Goal: Task Accomplishment & Management: Use online tool/utility

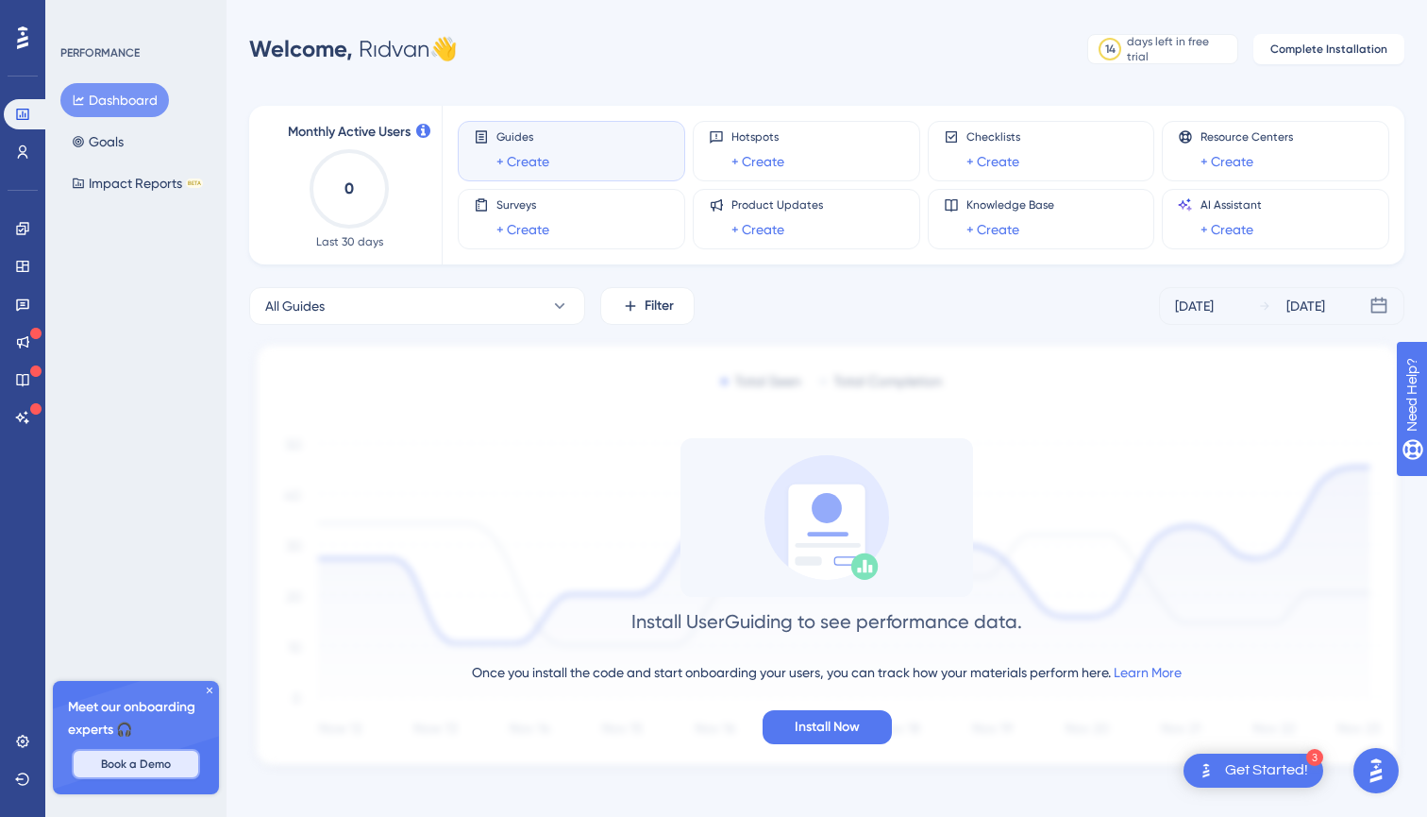
click at [138, 755] on button "Book a Demo" at bounding box center [136, 764] width 128 height 30
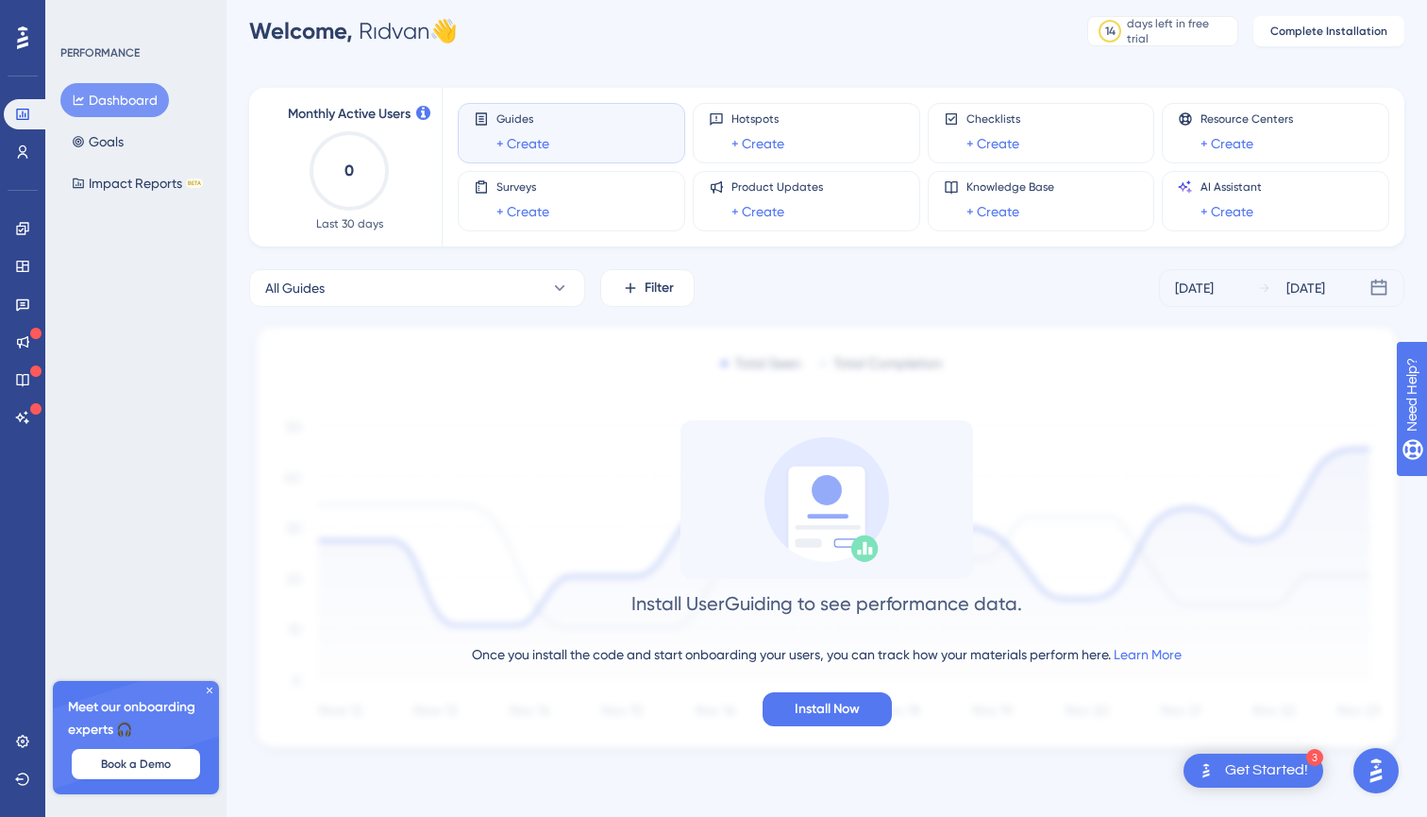
scroll to position [18, 0]
click at [31, 305] on link at bounding box center [23, 304] width 38 height 30
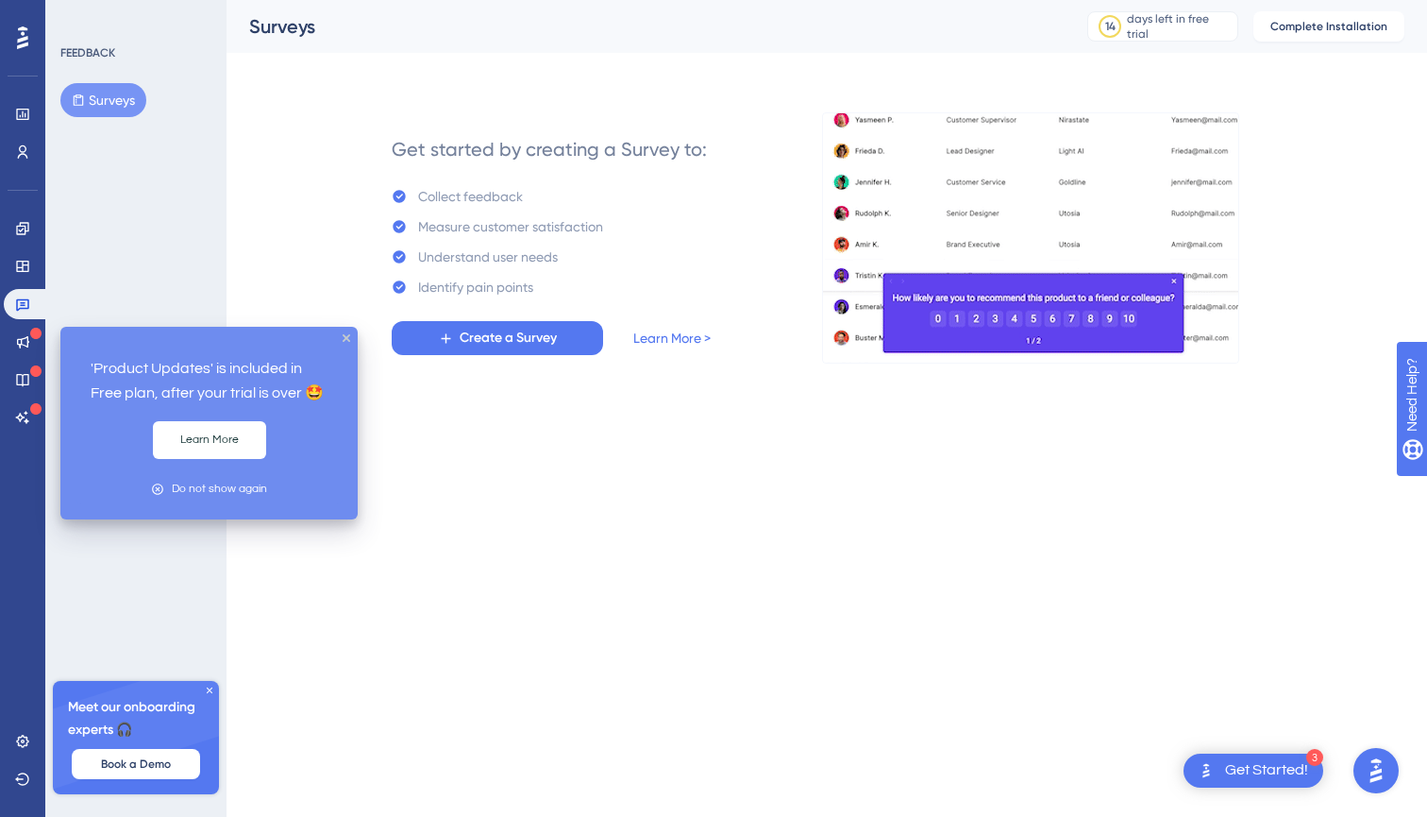
click at [35, 329] on icon at bounding box center [35, 333] width 11 height 11
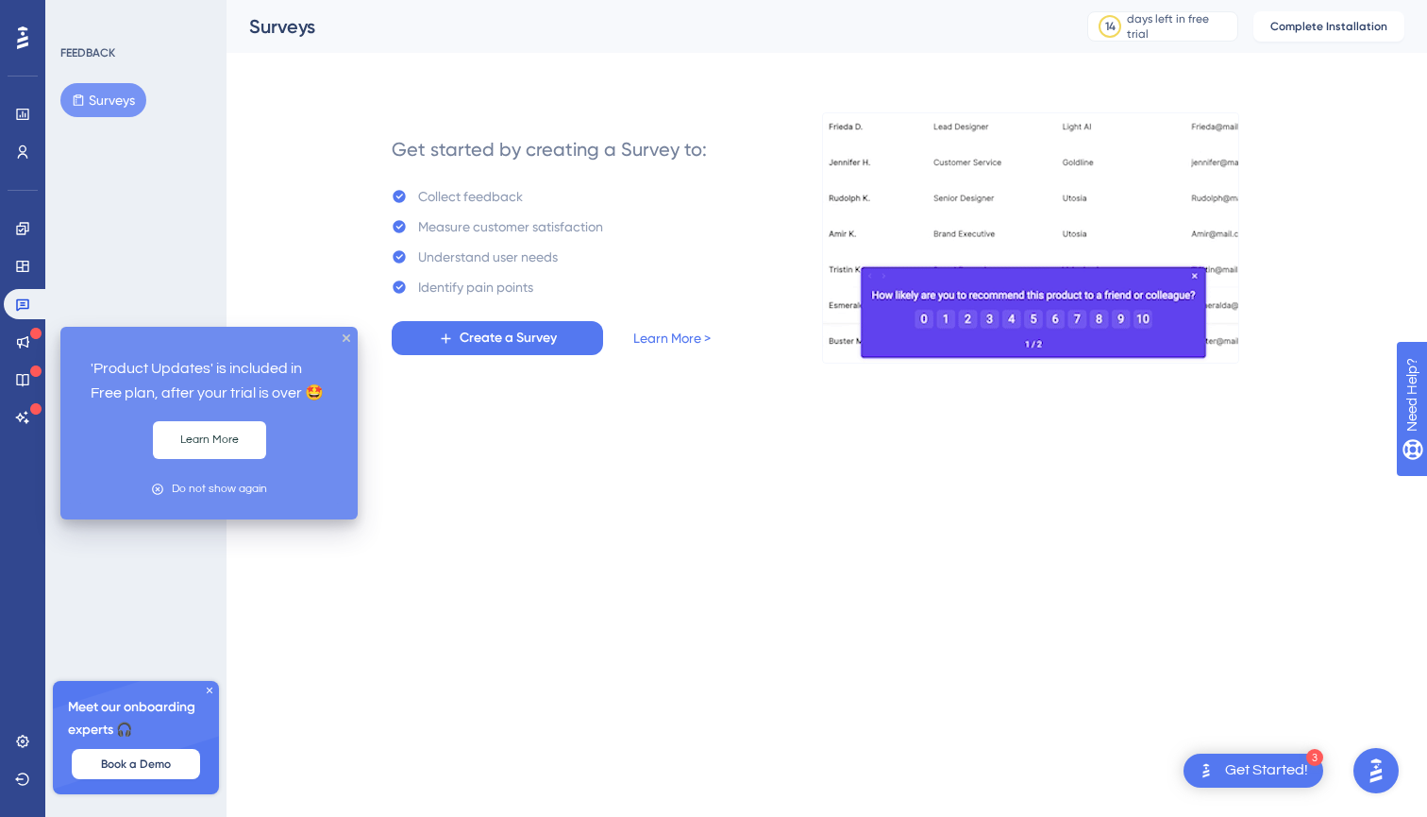
click at [35, 341] on div at bounding box center [35, 334] width 11 height 15
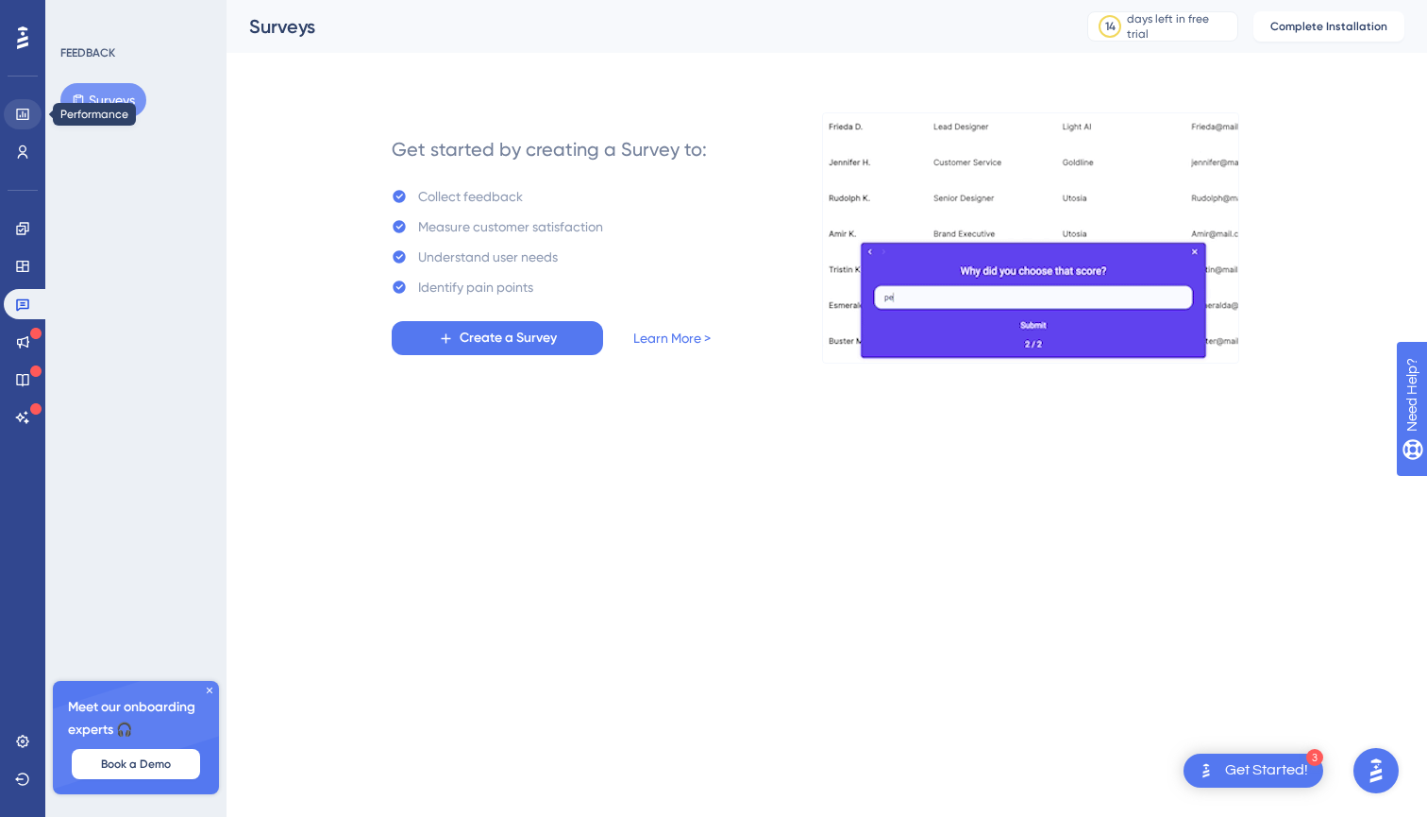
click at [26, 118] on icon at bounding box center [22, 114] width 15 height 15
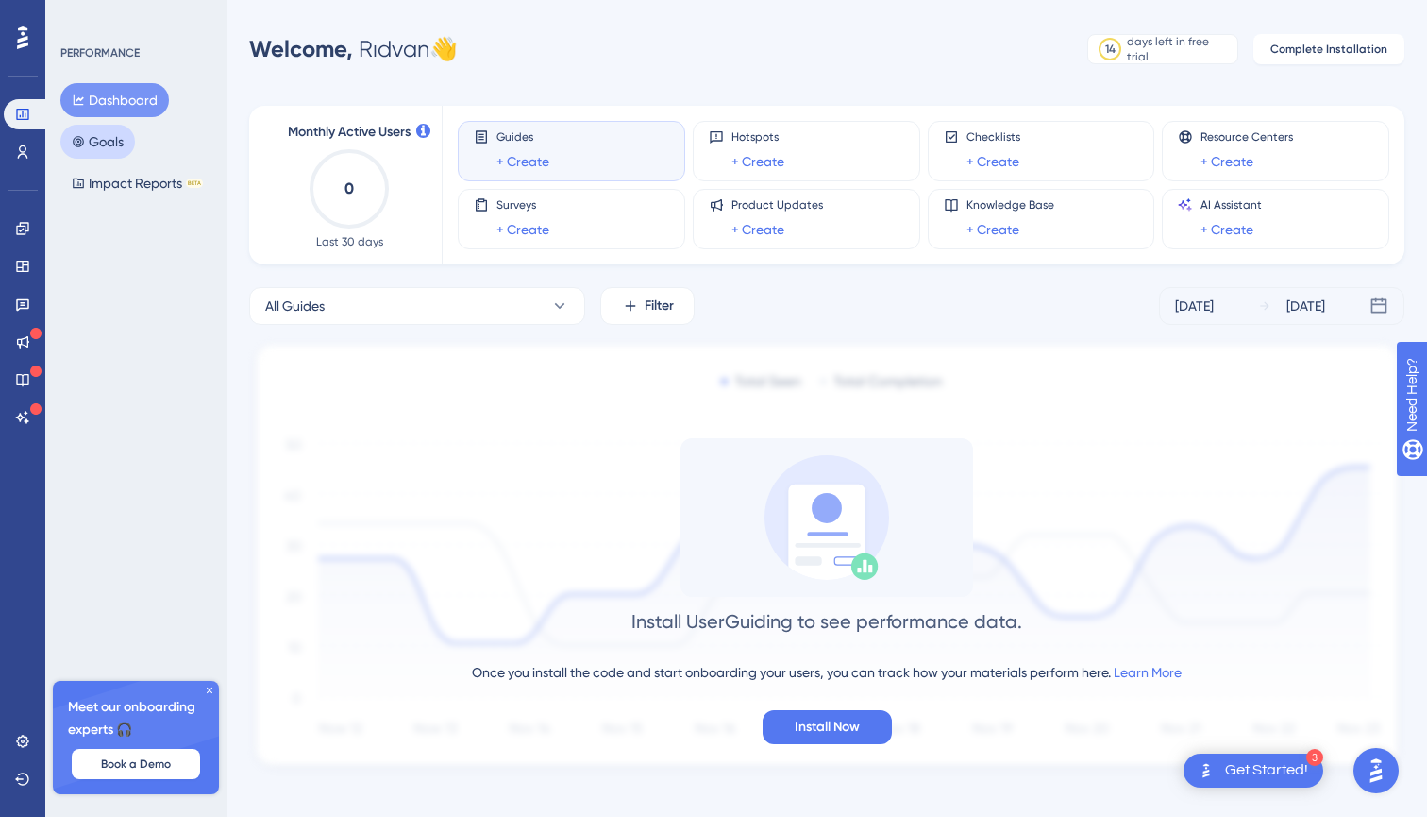
click at [102, 145] on button "Goals" at bounding box center [97, 142] width 75 height 34
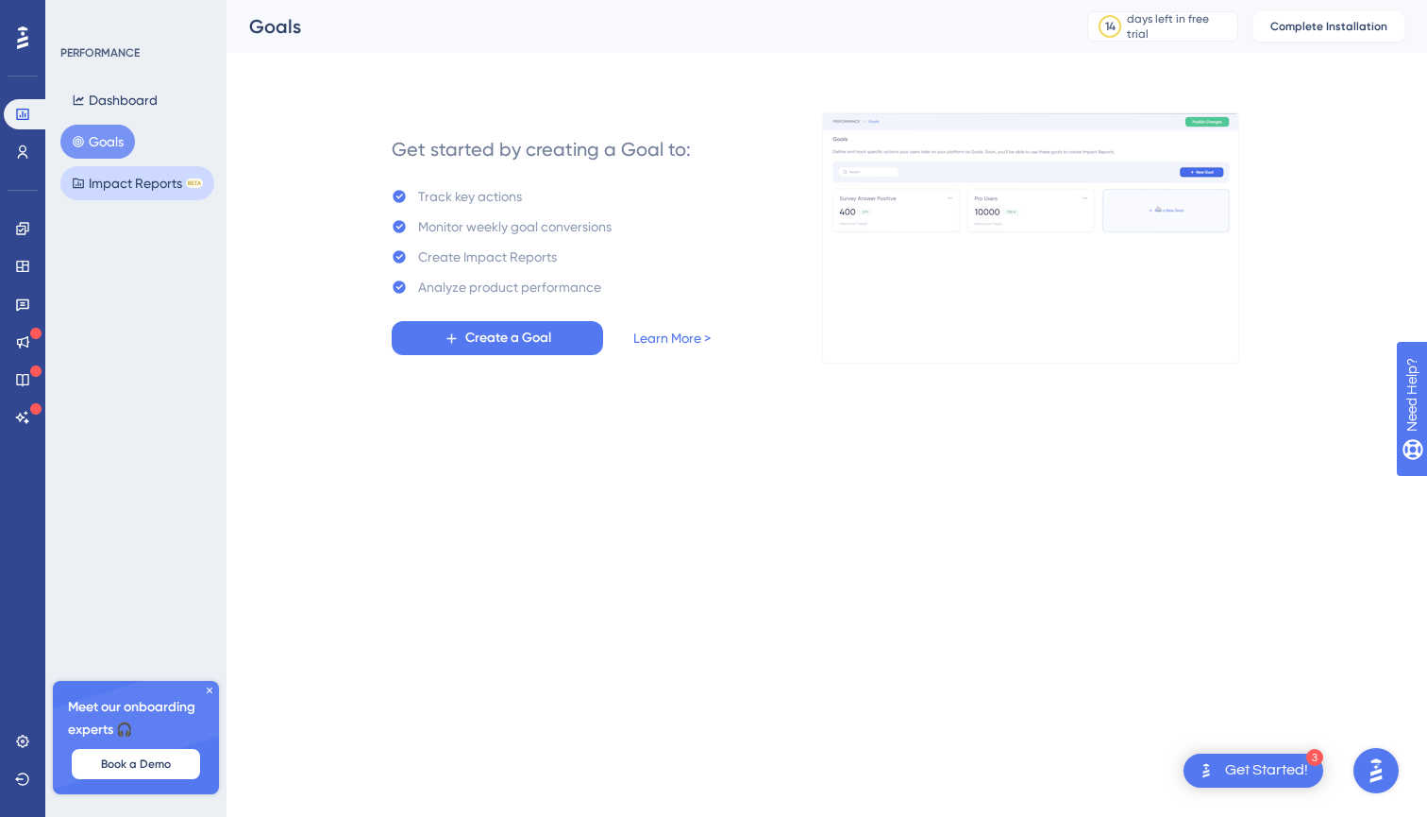
click at [135, 190] on button "Impact Reports BETA" at bounding box center [137, 183] width 154 height 34
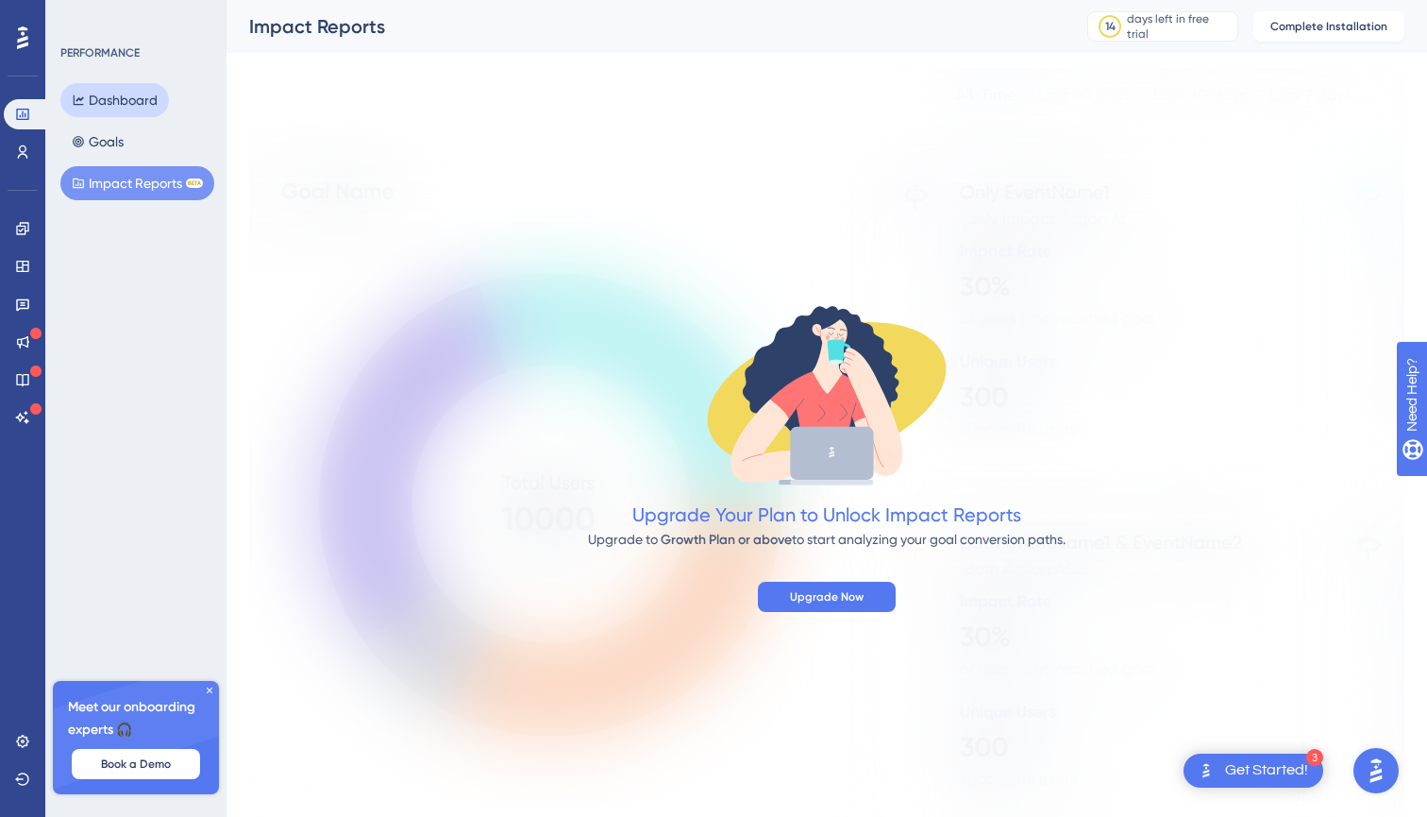
click at [105, 106] on button "Dashboard" at bounding box center [114, 100] width 109 height 34
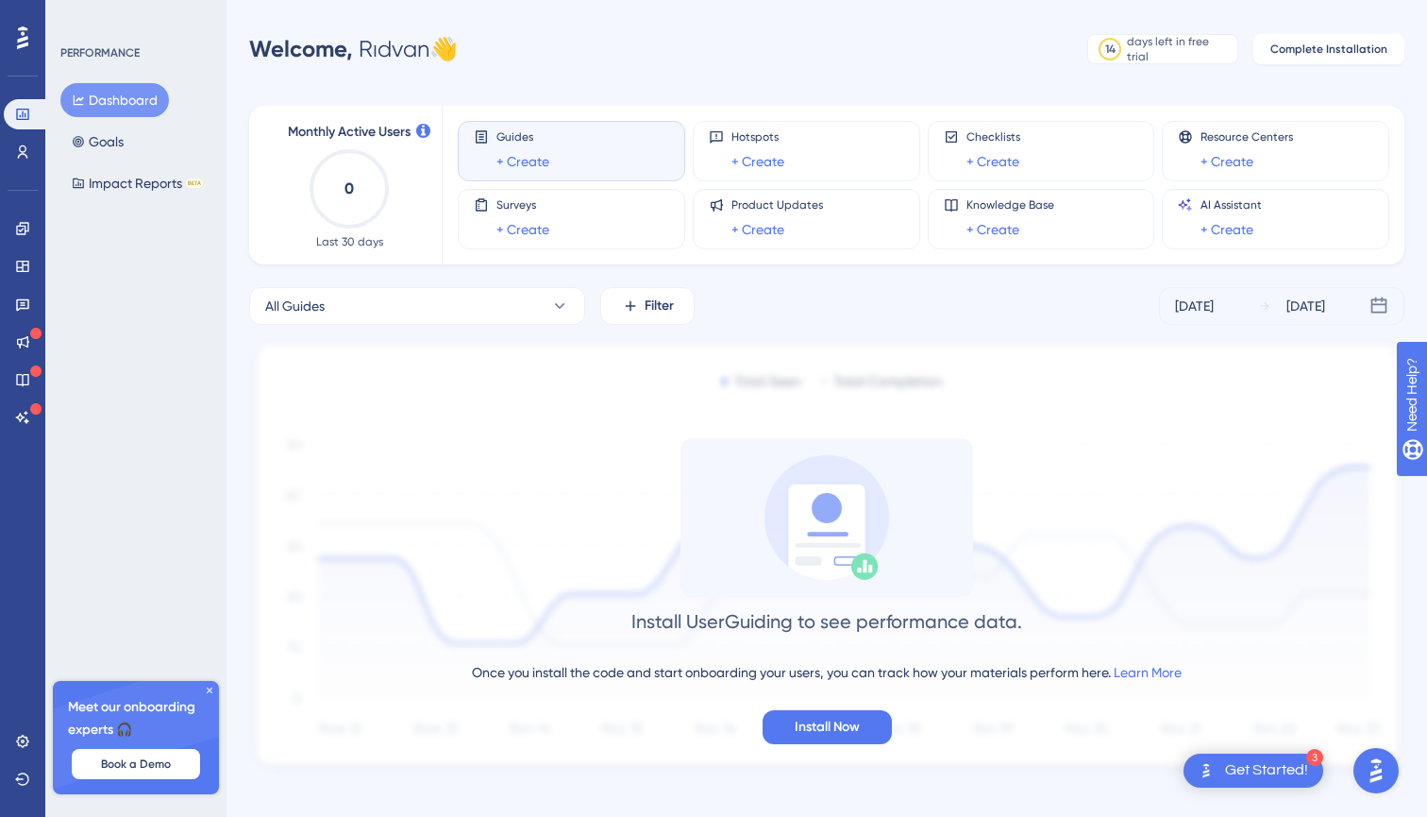
click at [1367, 763] on img "Open AI Assistant Launcher" at bounding box center [1376, 770] width 34 height 34
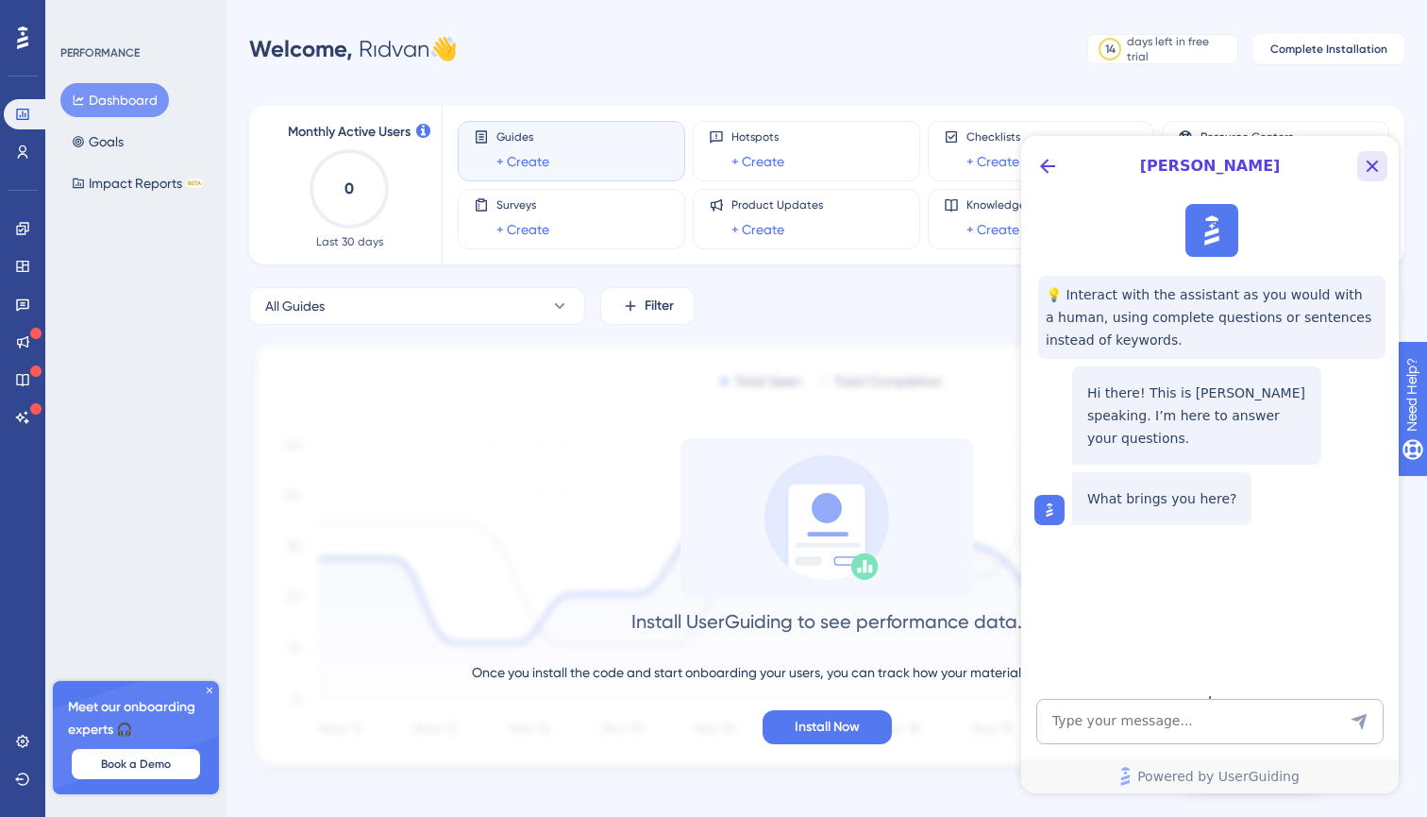
click at [1368, 156] on icon "Close Button" at bounding box center [1372, 166] width 23 height 23
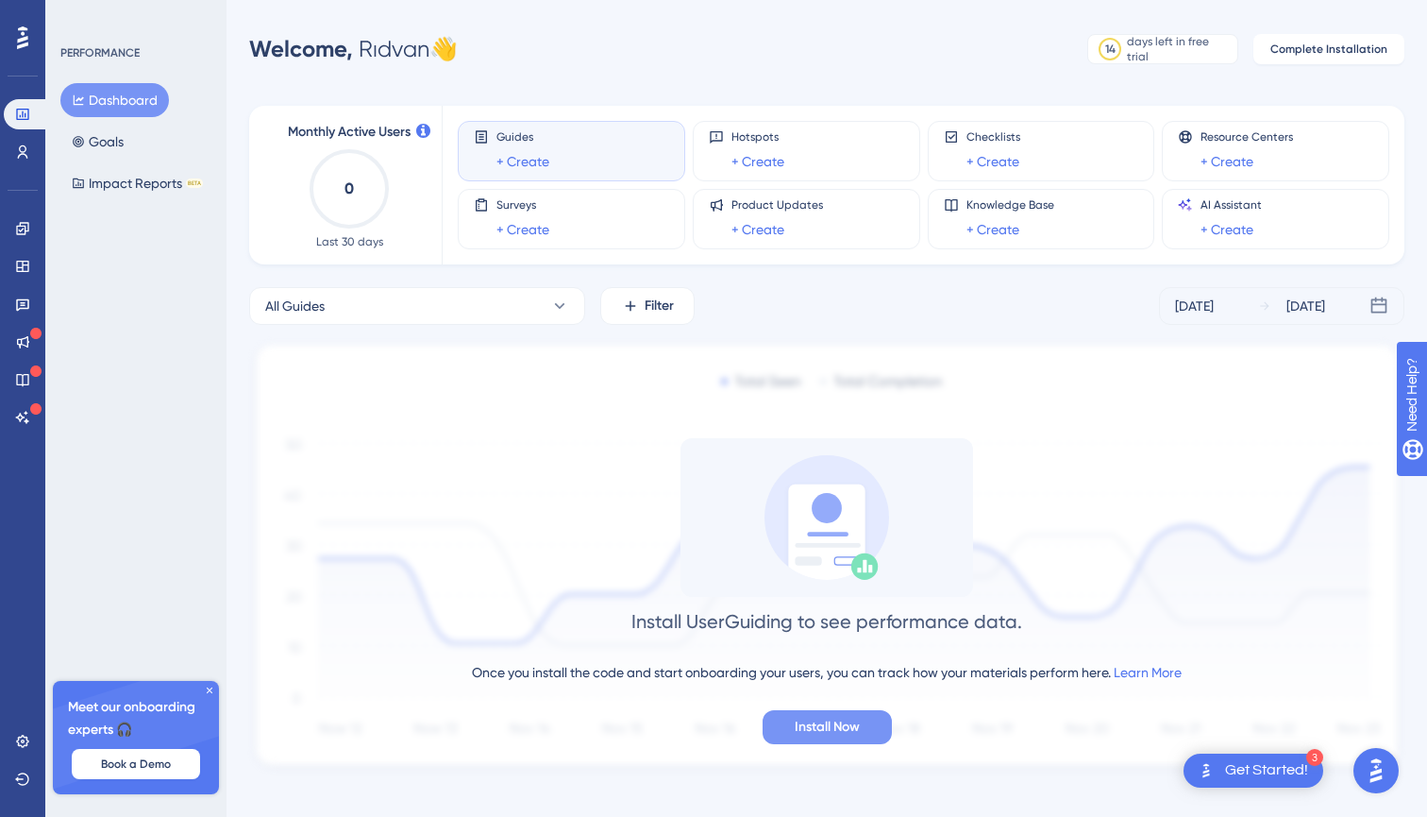
click at [859, 720] on span "Install Now" at bounding box center [827, 727] width 65 height 23
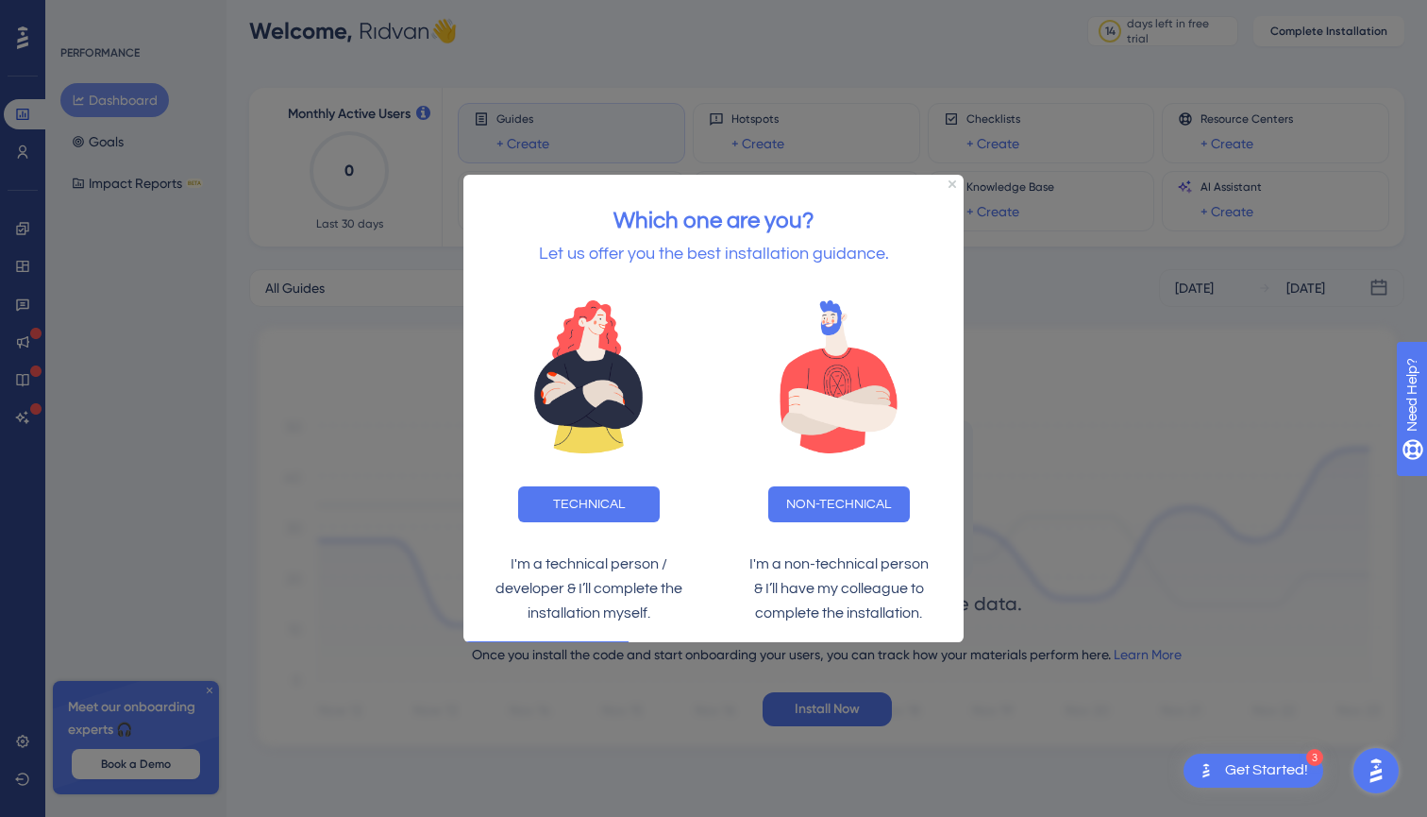
click at [391, 312] on div at bounding box center [713, 408] width 1427 height 817
click at [947, 196] on div "Which one are you? Let us offer you the best installation guidance." at bounding box center [714, 228] width 500 height 110
click at [948, 182] on div "Which one are you? Let us offer you the best installation guidance." at bounding box center [714, 228] width 500 height 110
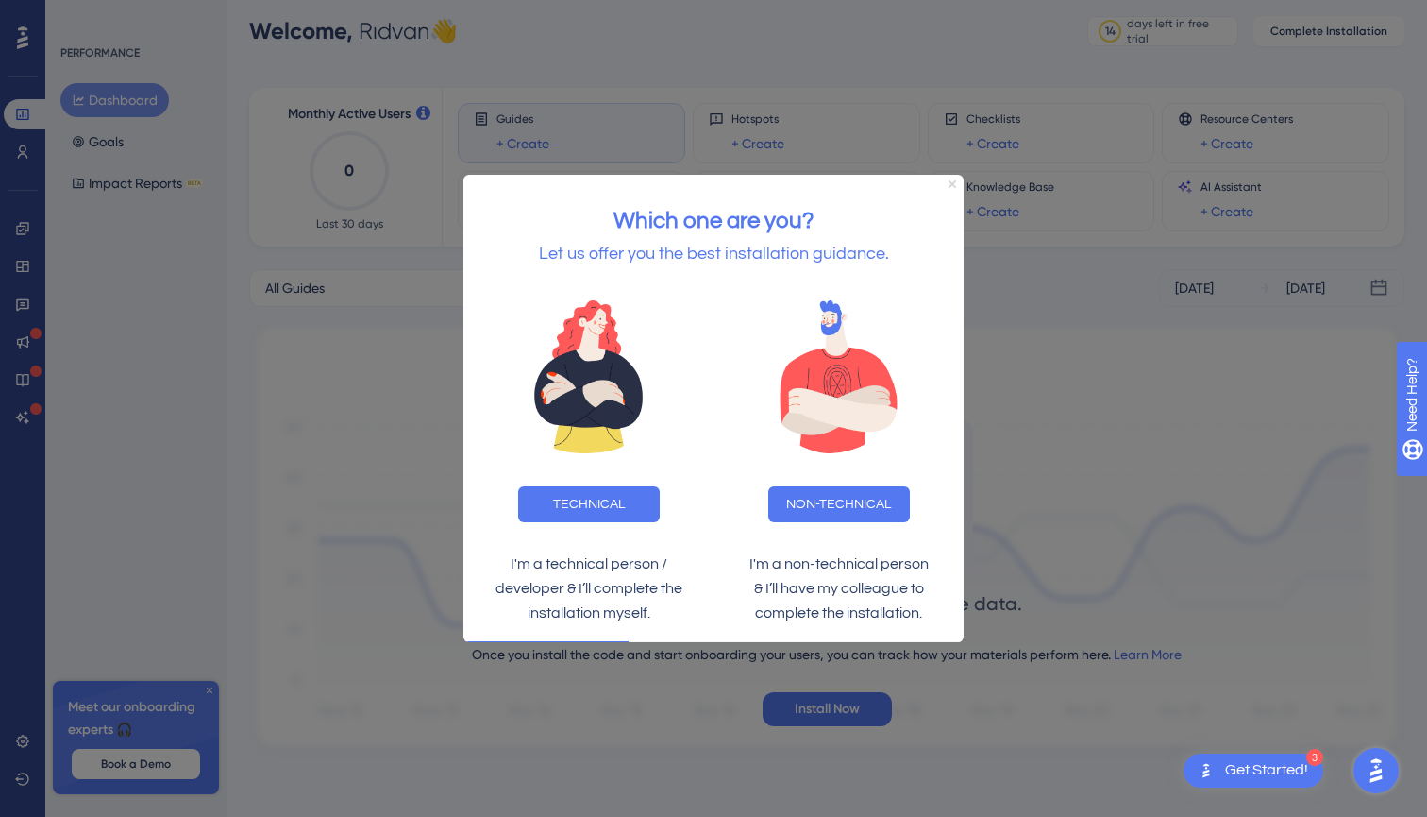
click at [955, 188] on icon "Close Preview" at bounding box center [953, 184] width 8 height 8
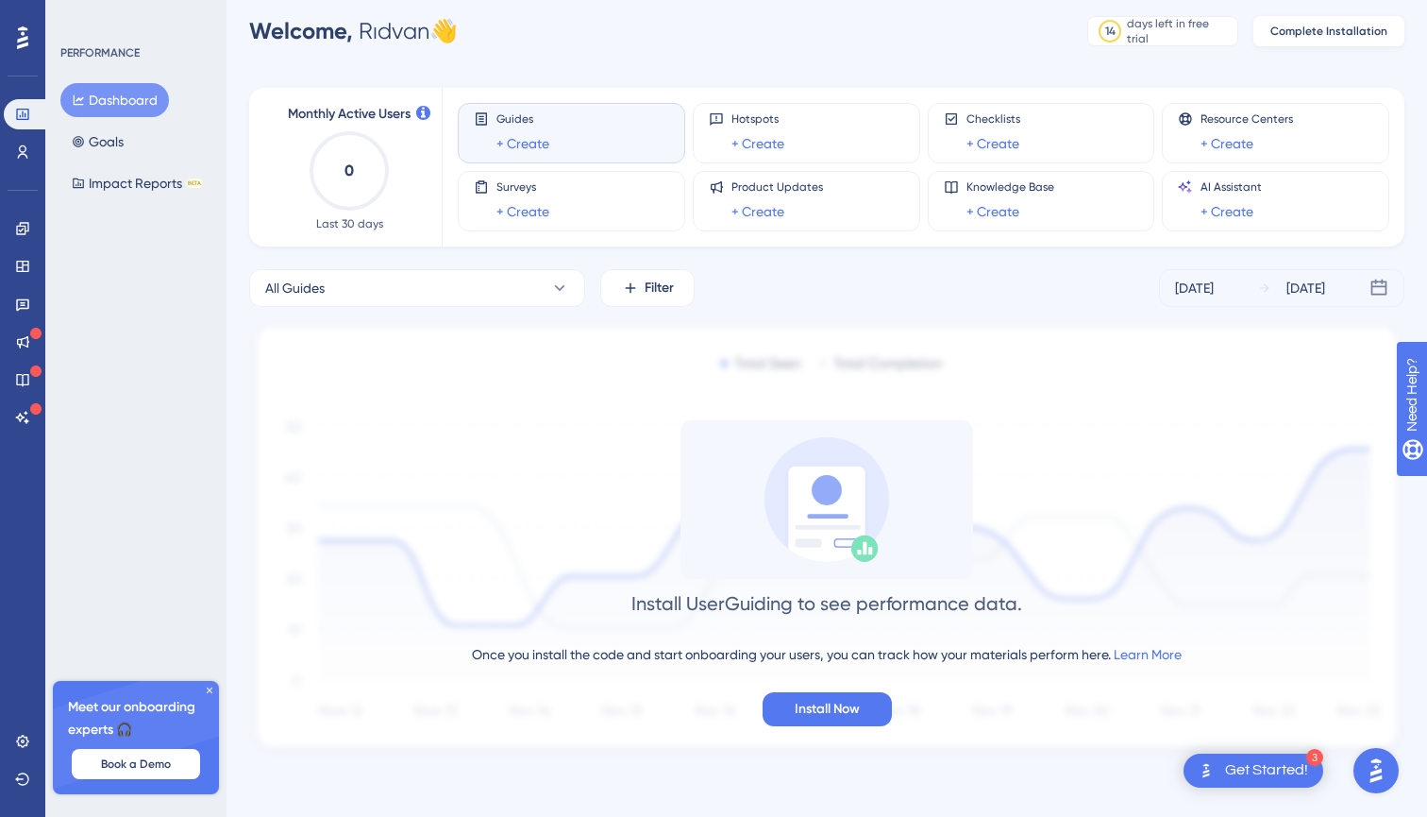
click at [1347, 19] on button "Complete Installation" at bounding box center [1329, 31] width 151 height 30
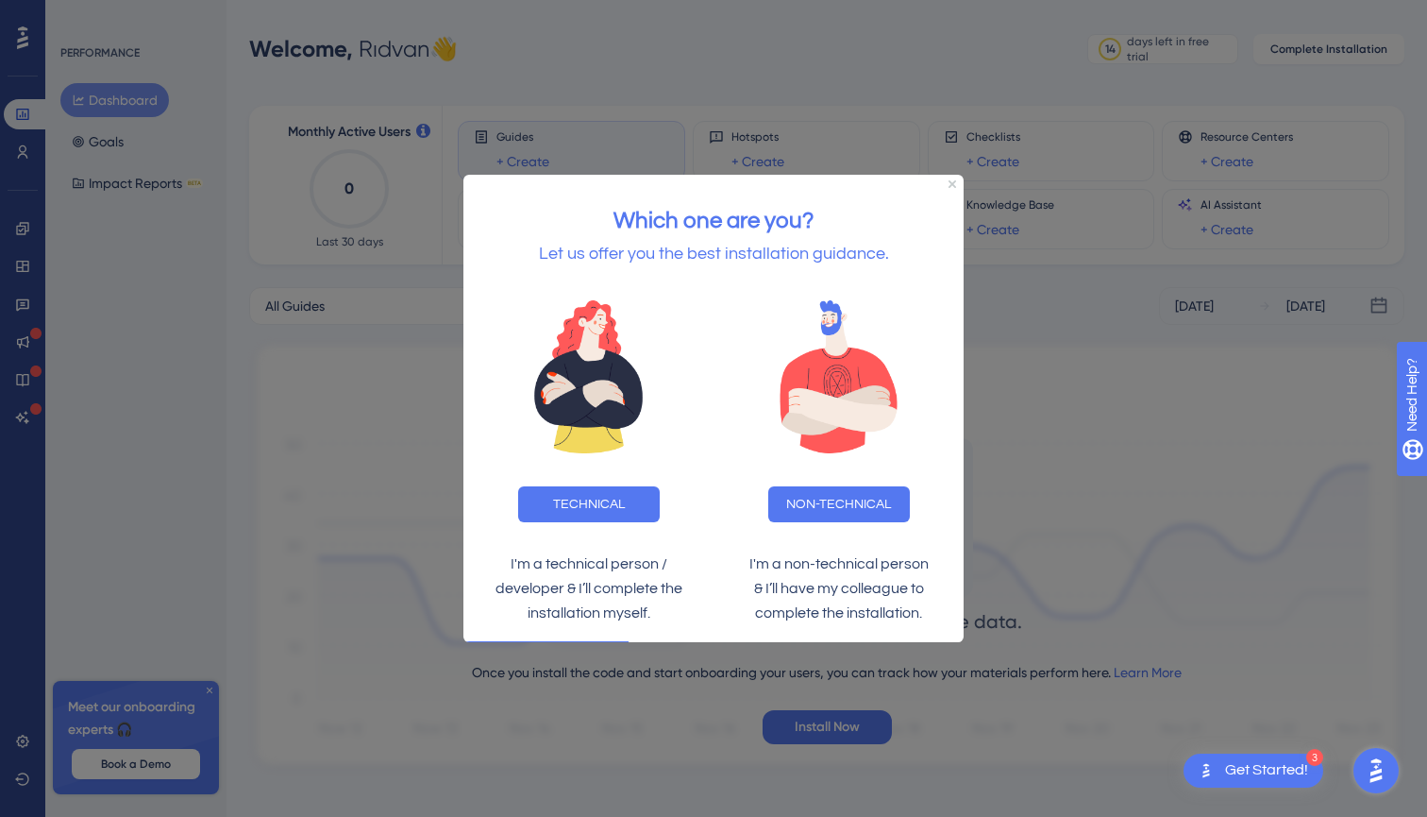
scroll to position [0, 0]
click at [954, 181] on div "Which one are you? Let us offer you the best installation guidance." at bounding box center [714, 228] width 500 height 110
click at [950, 184] on icon "Close Preview" at bounding box center [953, 184] width 8 height 8
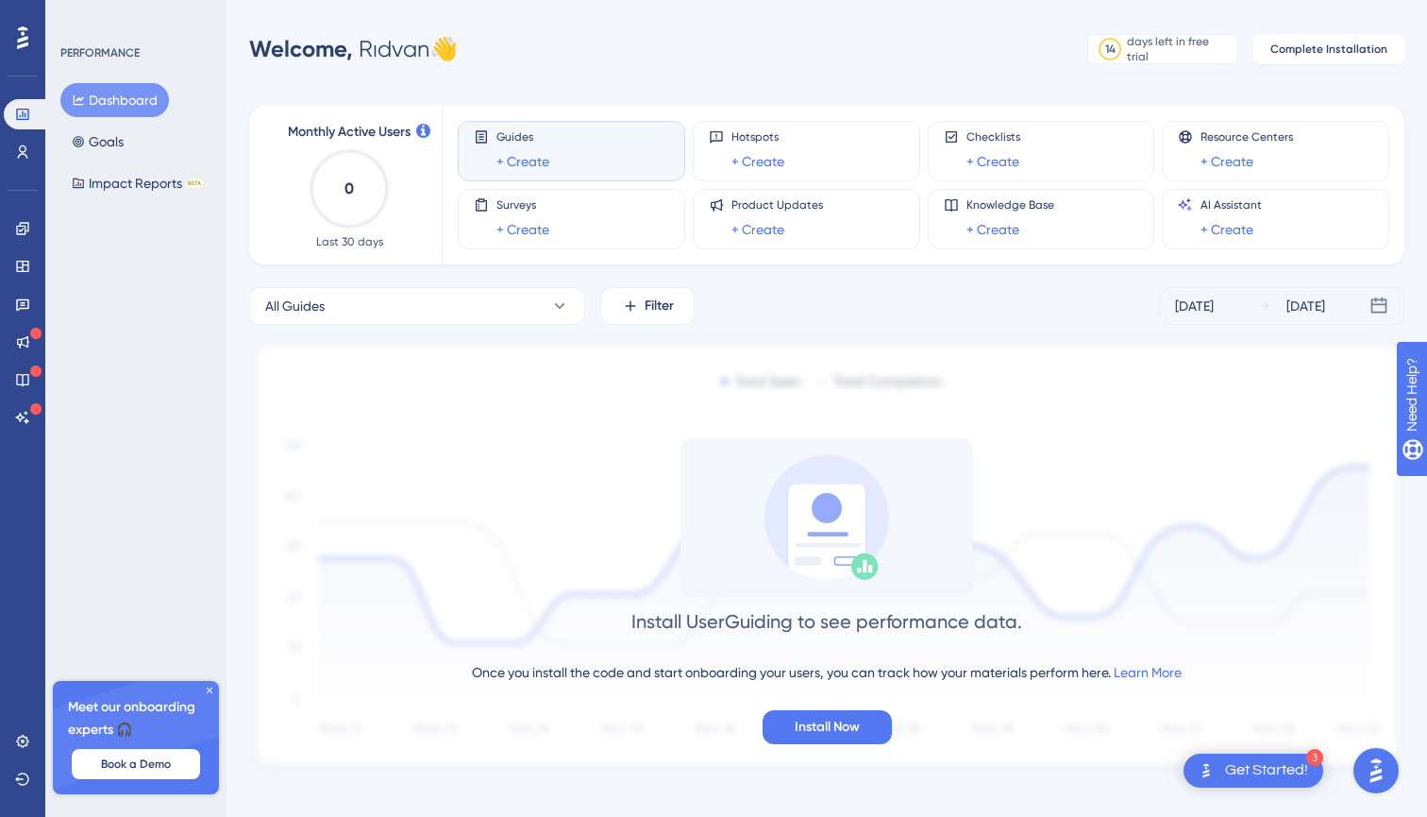
click at [204, 689] on icon at bounding box center [209, 689] width 11 height 11
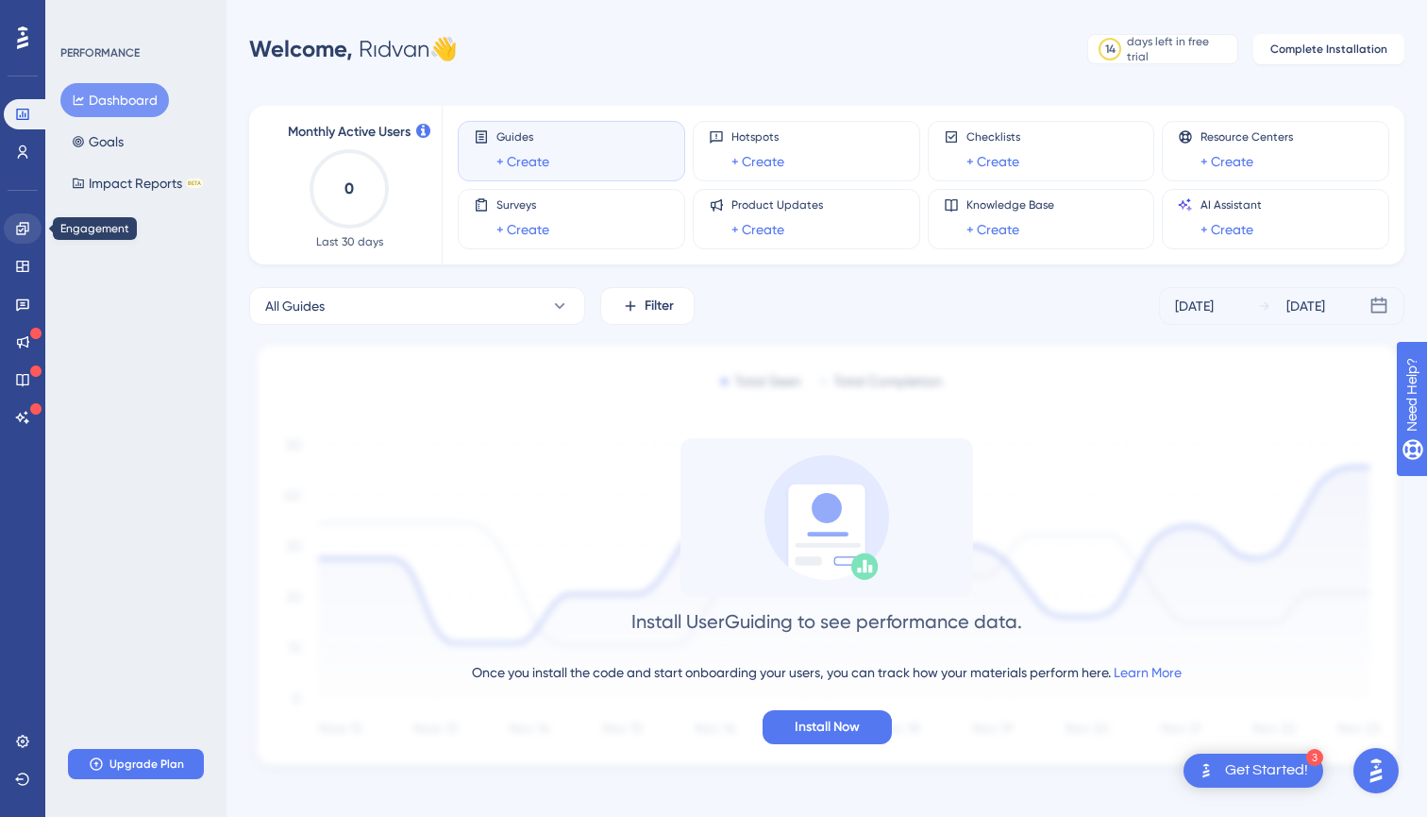
click at [29, 227] on icon at bounding box center [22, 228] width 15 height 15
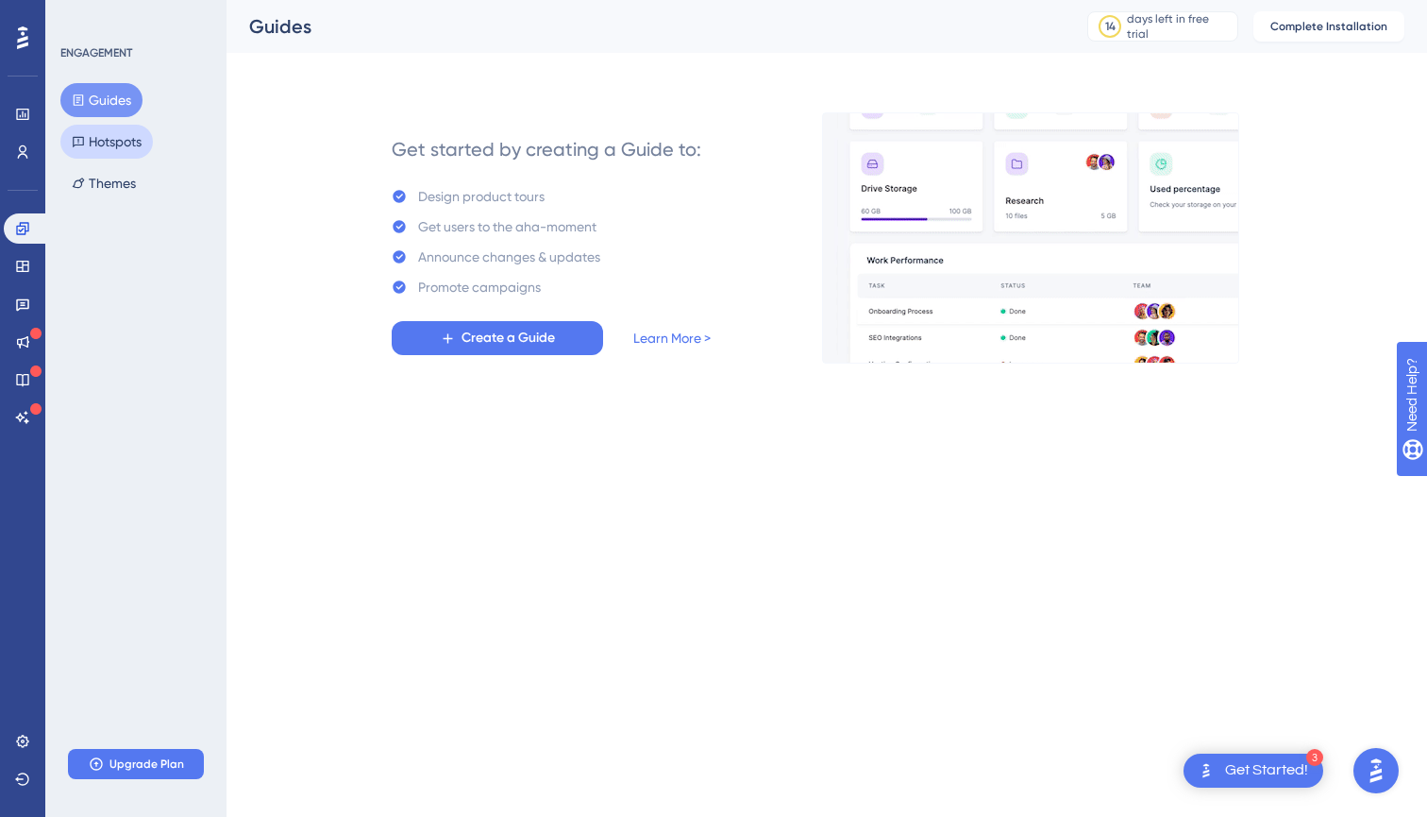
click at [111, 135] on button "Hotspots" at bounding box center [106, 142] width 93 height 34
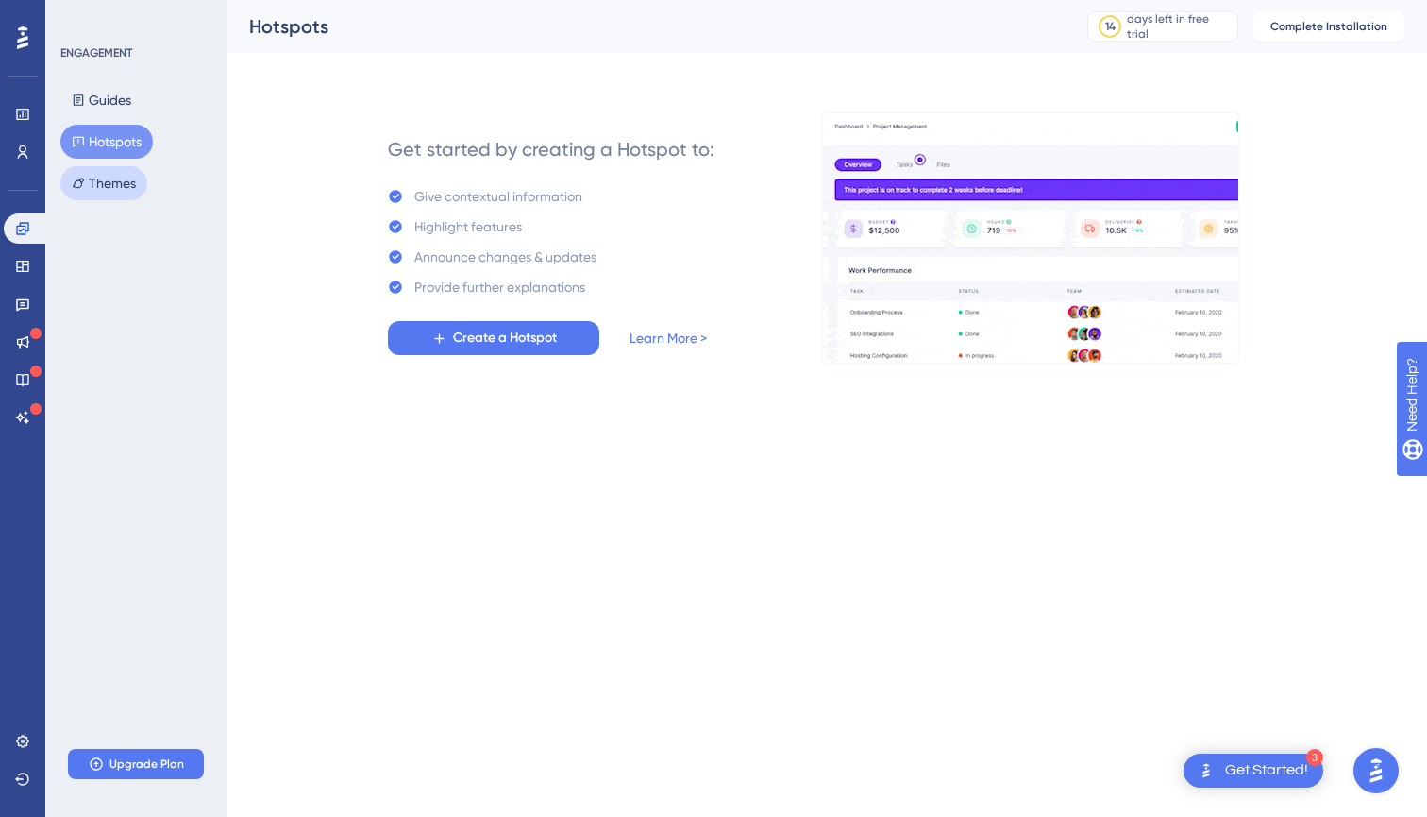
click at [110, 194] on button "Themes" at bounding box center [103, 183] width 87 height 34
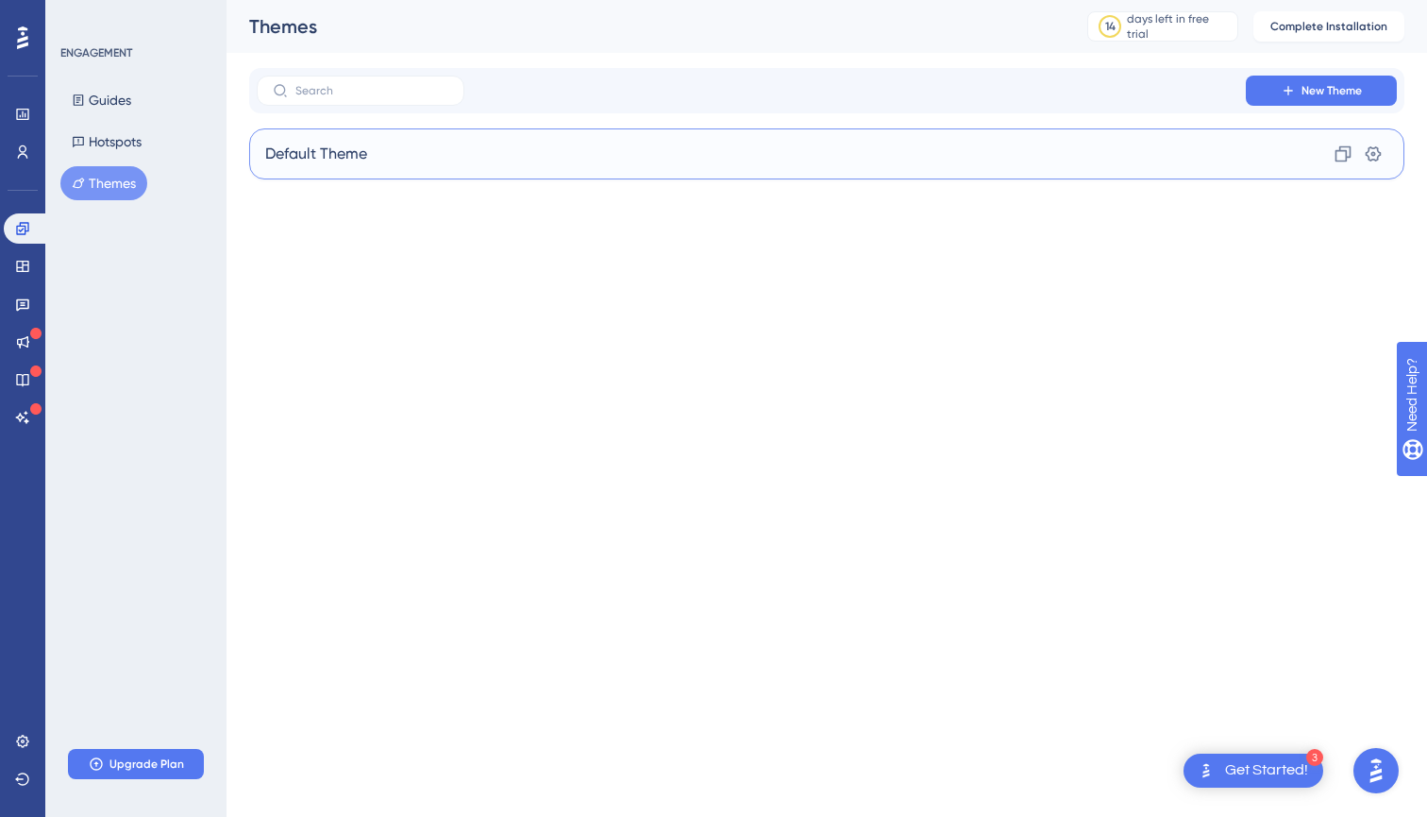
click at [1208, 129] on div "Default Theme Clone Settings" at bounding box center [826, 153] width 1155 height 51
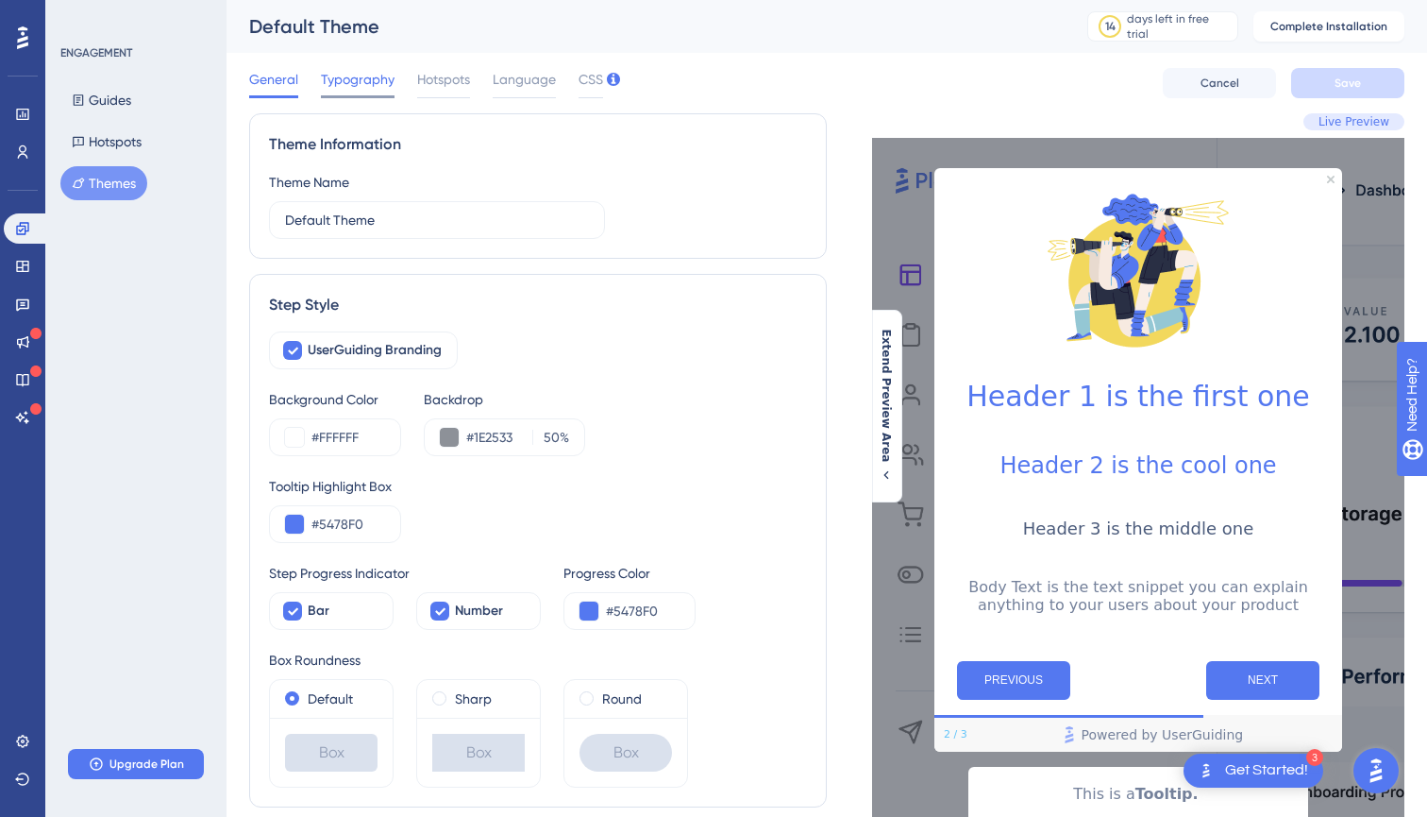
click at [370, 78] on span "Typography" at bounding box center [358, 79] width 74 height 23
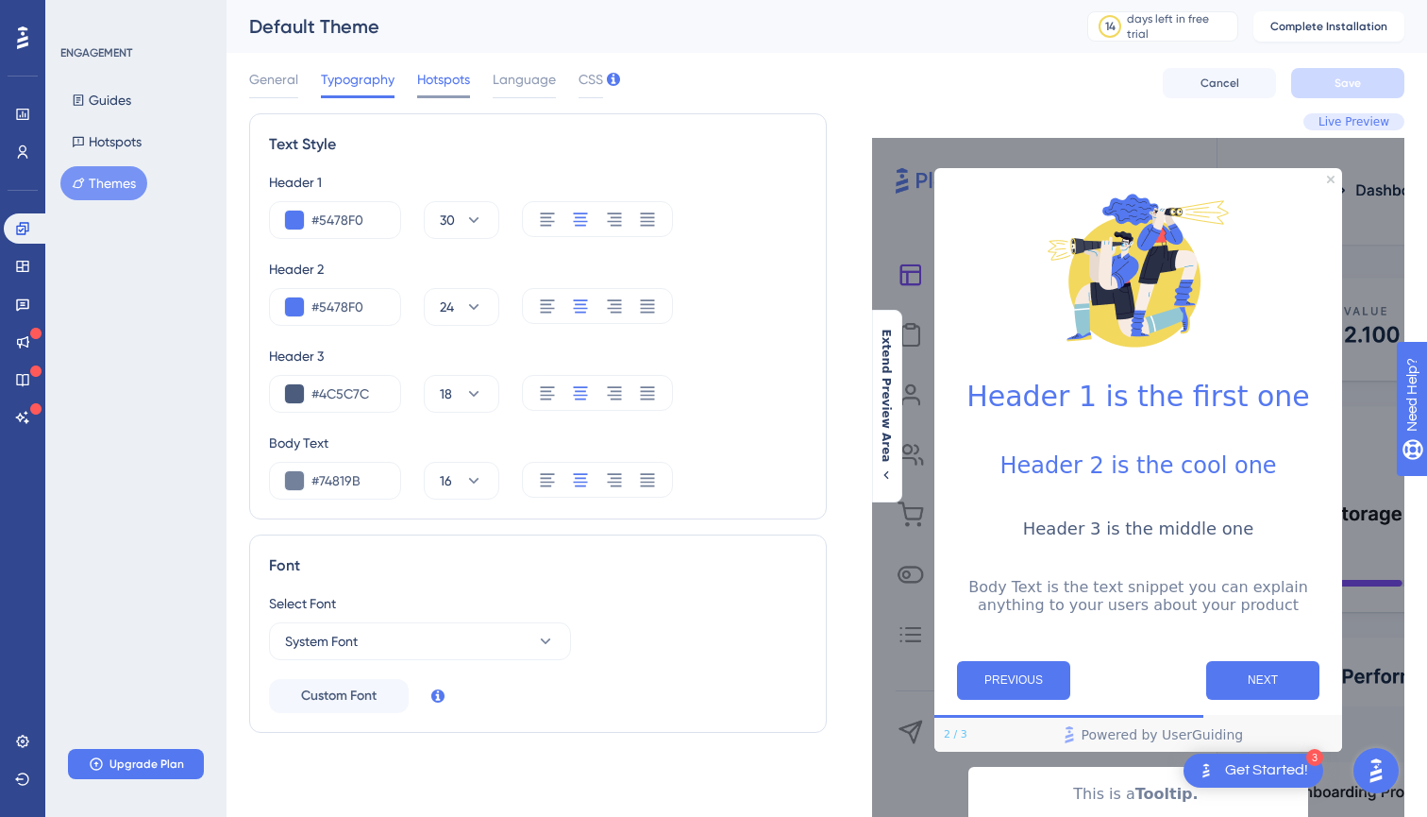
click at [422, 80] on span "Hotspots" at bounding box center [443, 79] width 53 height 23
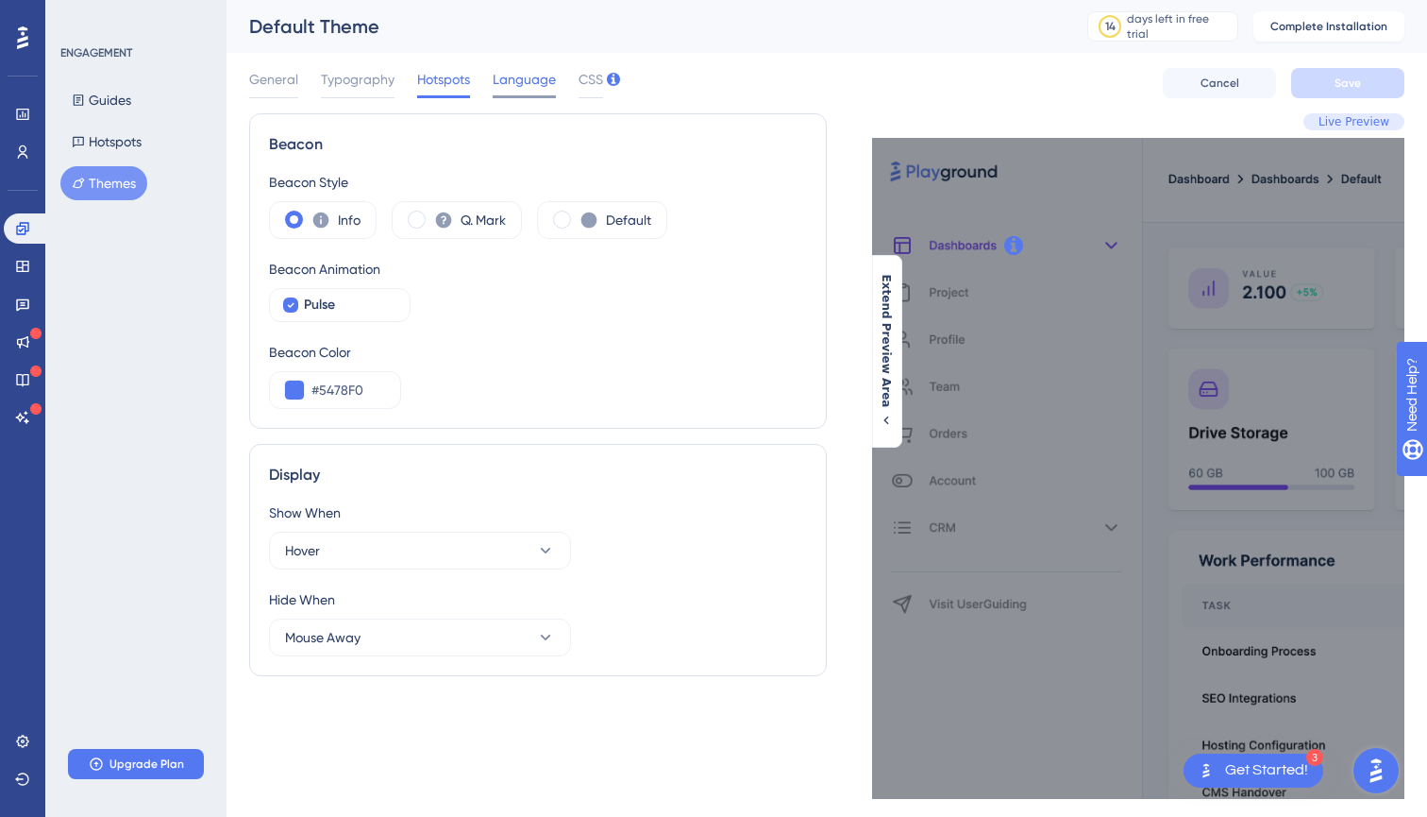
click at [524, 72] on span "Language" at bounding box center [524, 79] width 63 height 23
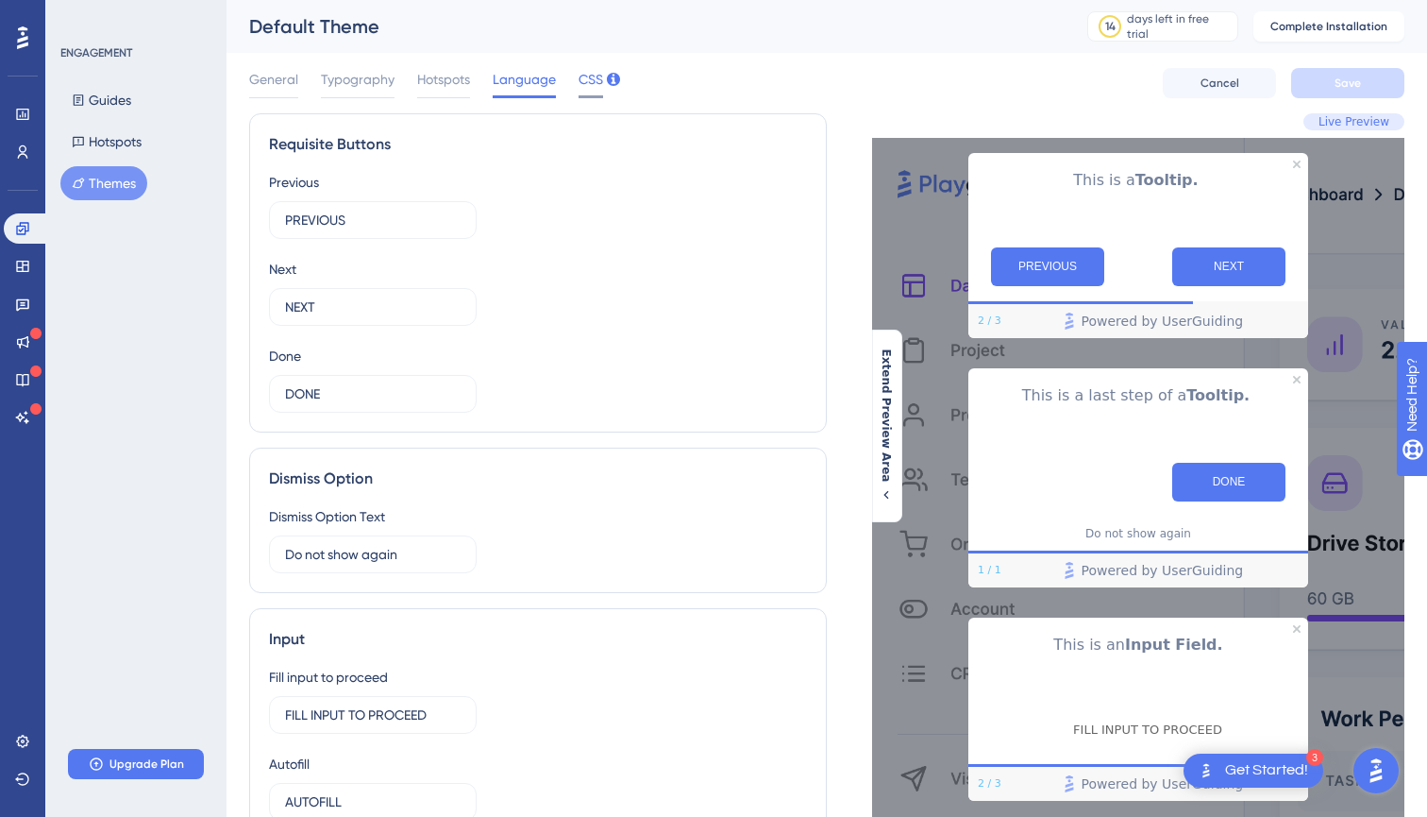
click at [599, 72] on span "CSS" at bounding box center [591, 79] width 25 height 23
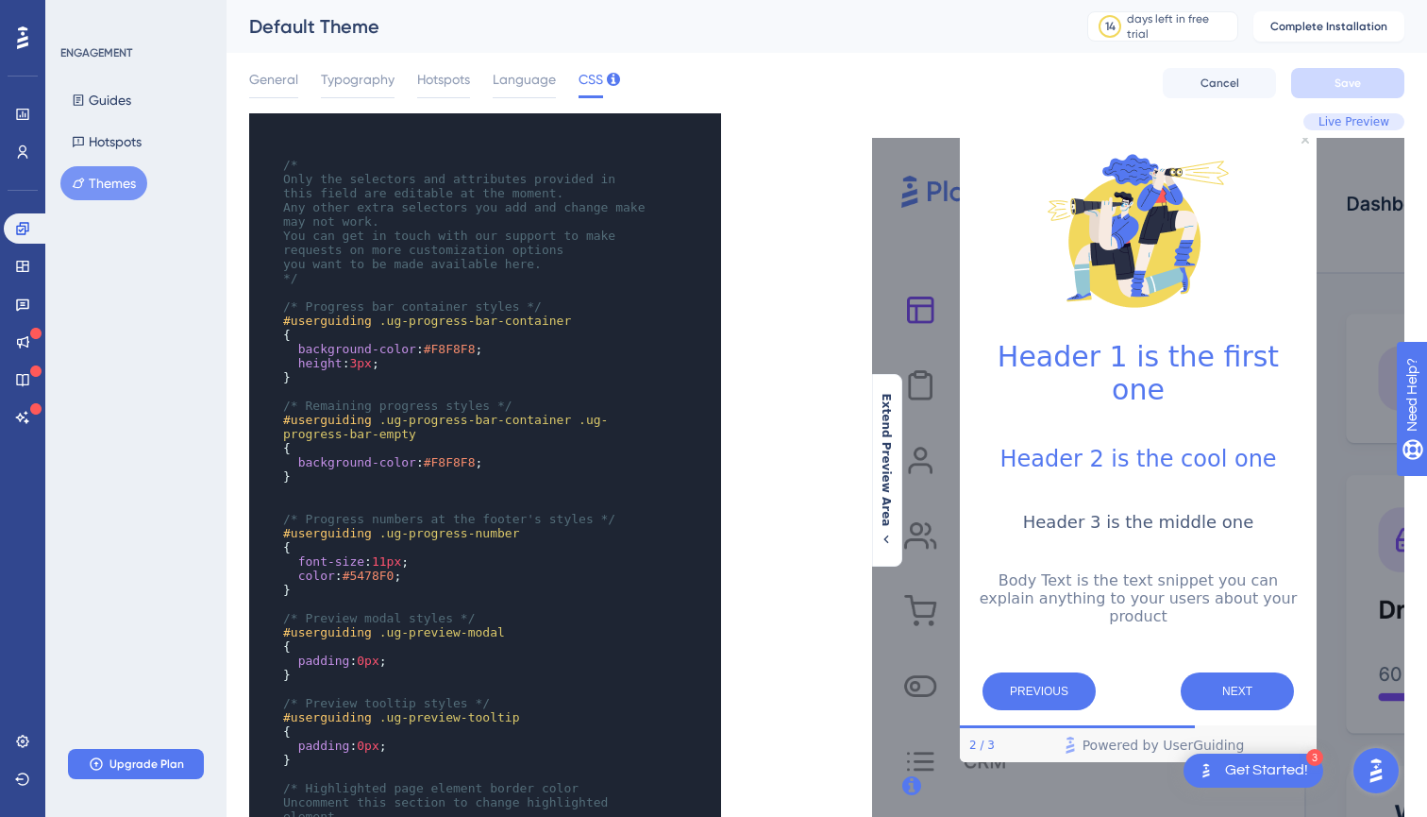
click at [1354, 120] on span "Live Preview" at bounding box center [1354, 121] width 71 height 15
click at [1226, 672] on button "NEXT" at bounding box center [1237, 691] width 113 height 38
click at [1049, 673] on button "PREVIOUS" at bounding box center [1039, 691] width 113 height 38
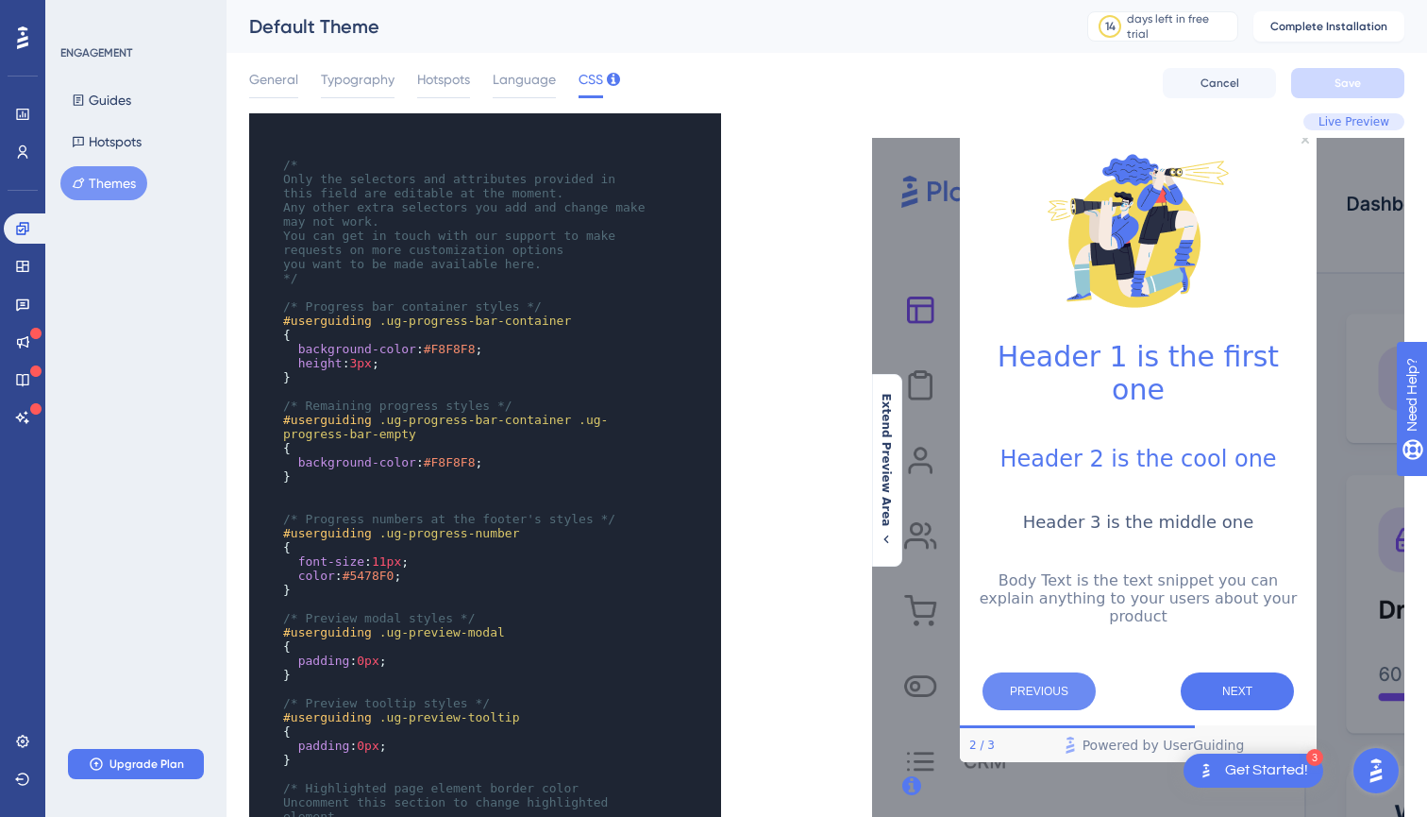
click at [1049, 673] on button "PREVIOUS" at bounding box center [1039, 691] width 113 height 38
click at [19, 154] on icon at bounding box center [22, 151] width 15 height 15
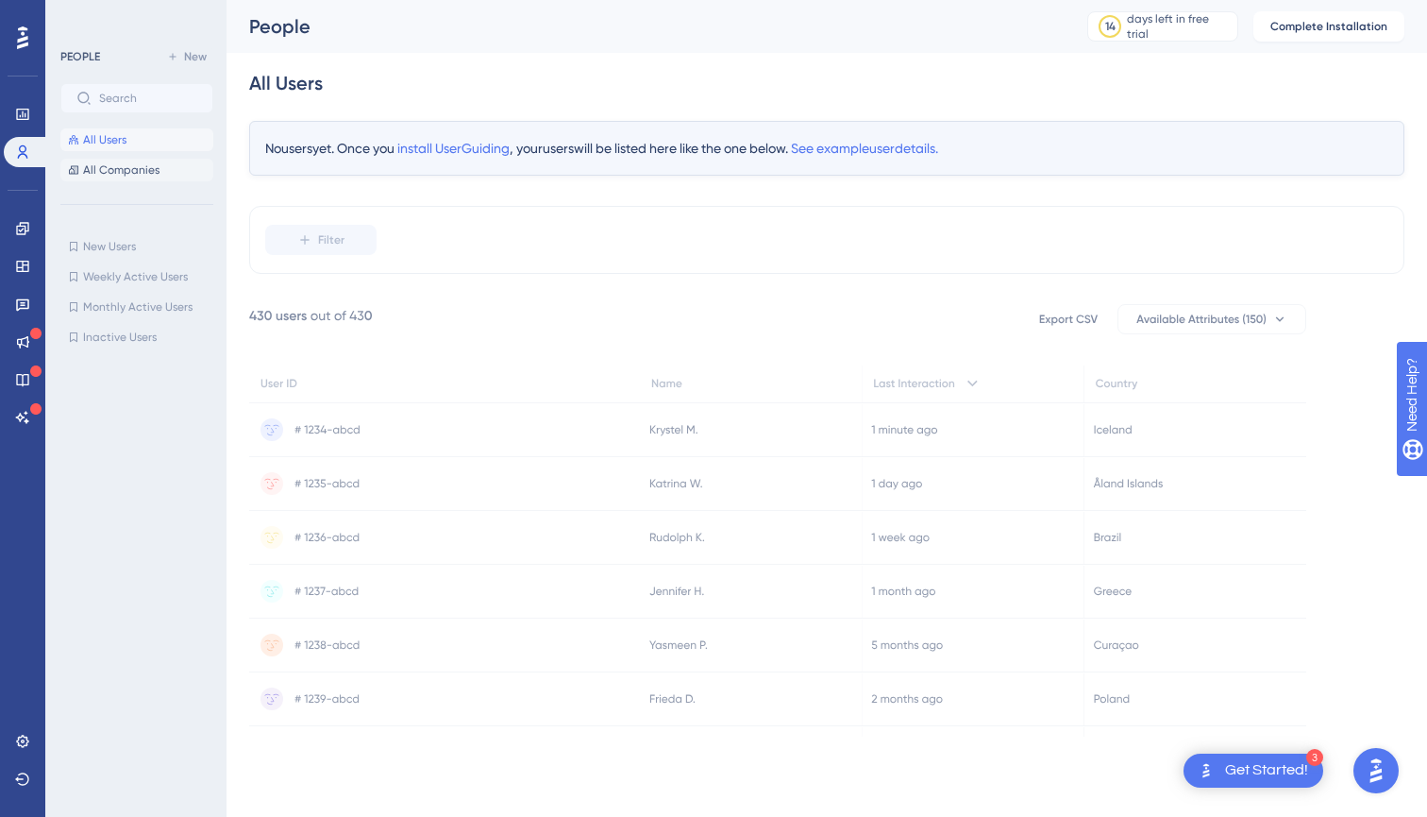
click at [128, 160] on button "All Companies" at bounding box center [136, 170] width 153 height 23
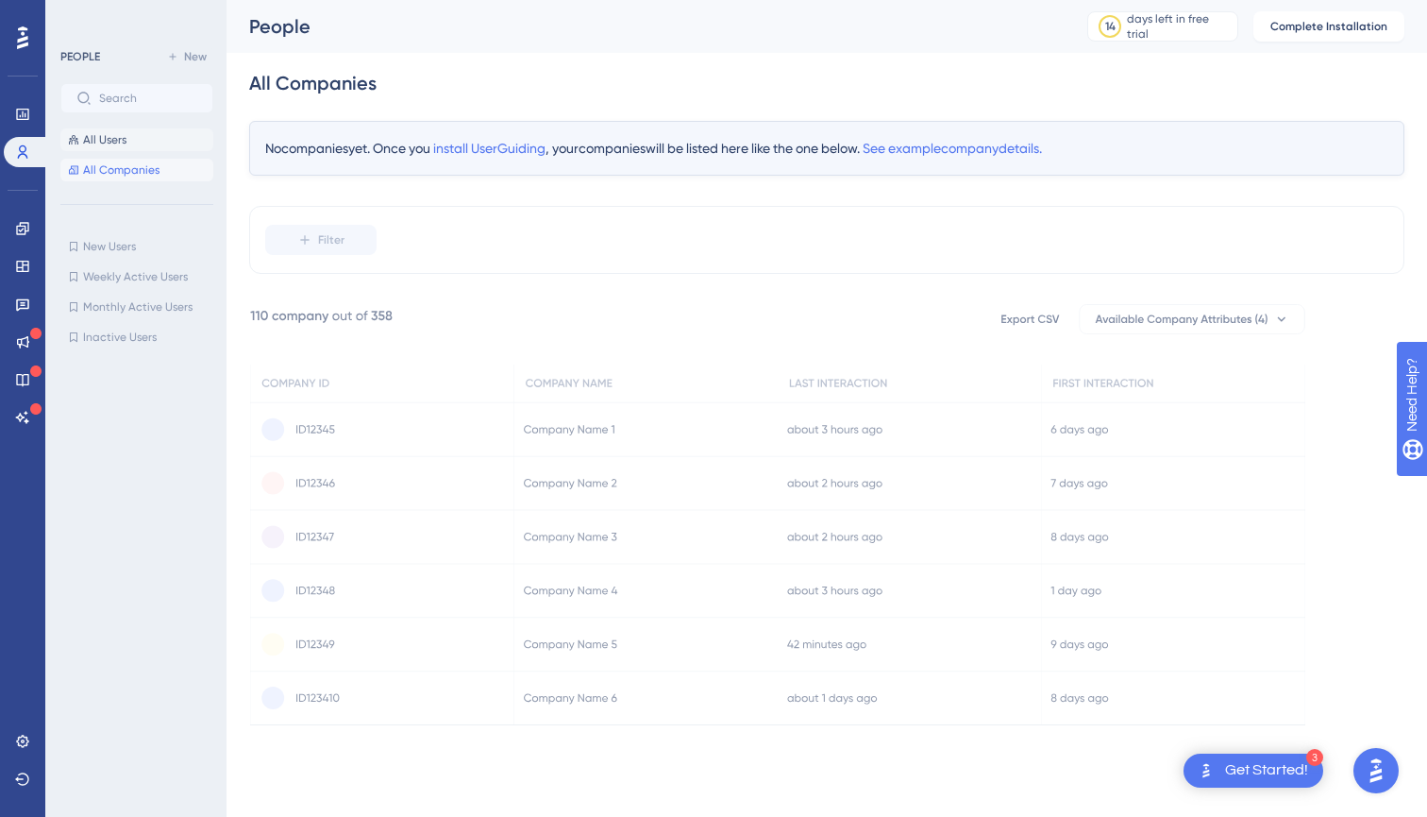
click at [119, 143] on span "All Users" at bounding box center [104, 139] width 43 height 15
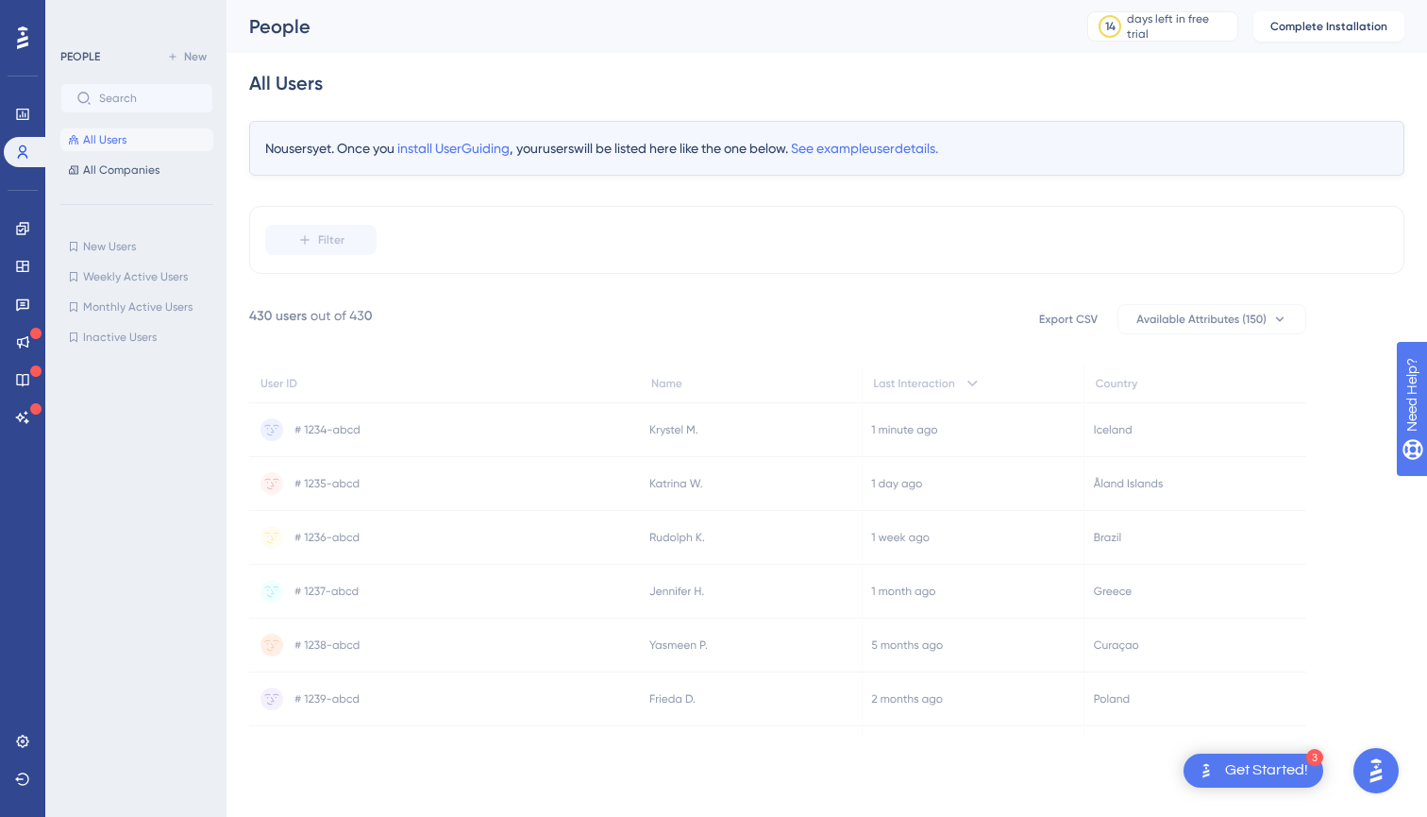
click at [141, 140] on button "All Users" at bounding box center [136, 139] width 153 height 23
click at [480, 143] on span "install UserGuiding" at bounding box center [453, 148] width 112 height 15
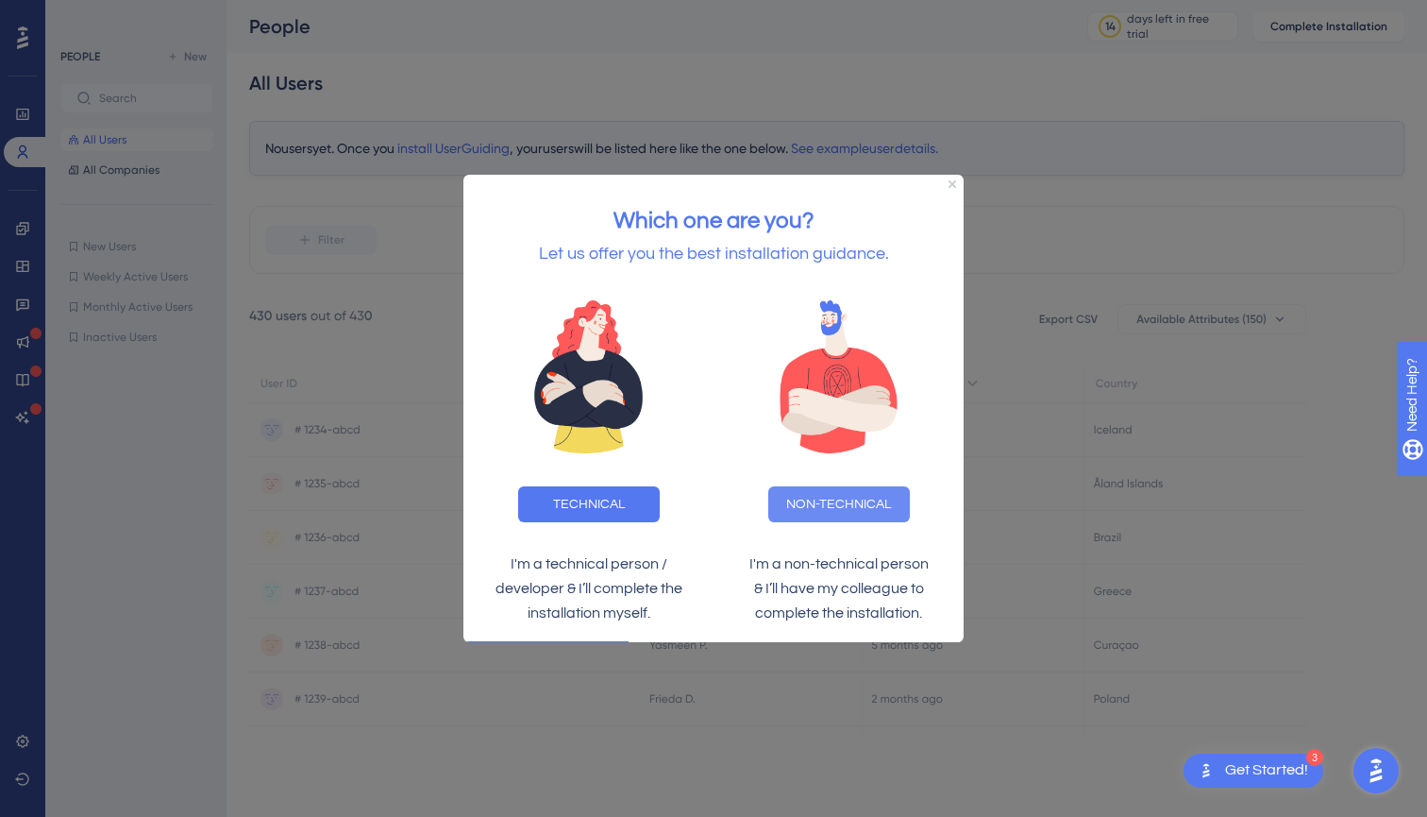
click at [791, 502] on button "NON-TECHNICAL" at bounding box center [839, 504] width 142 height 36
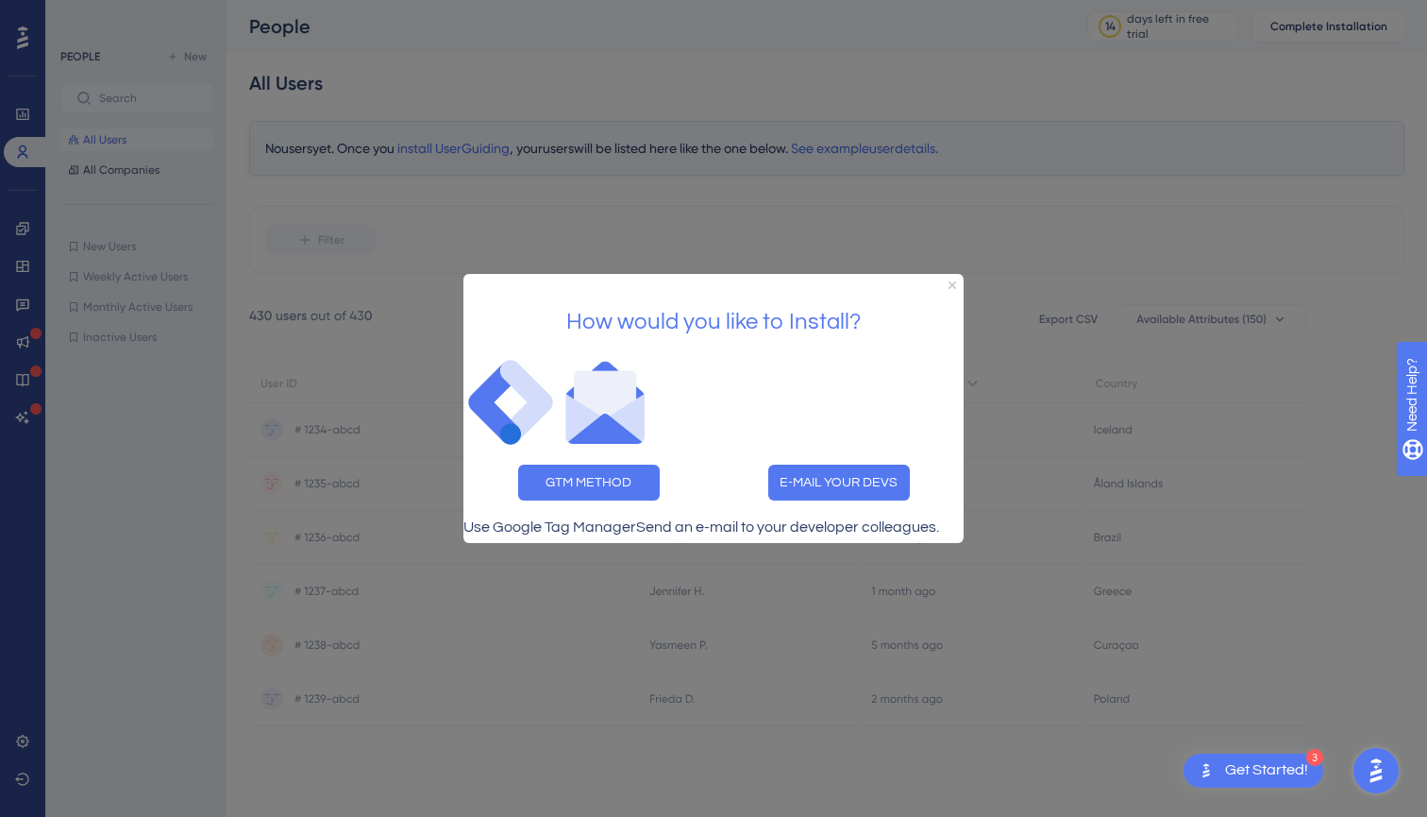
click at [948, 274] on div "How would you like to Install?" at bounding box center [714, 315] width 500 height 82
click at [953, 281] on icon "Close Preview" at bounding box center [953, 285] width 8 height 8
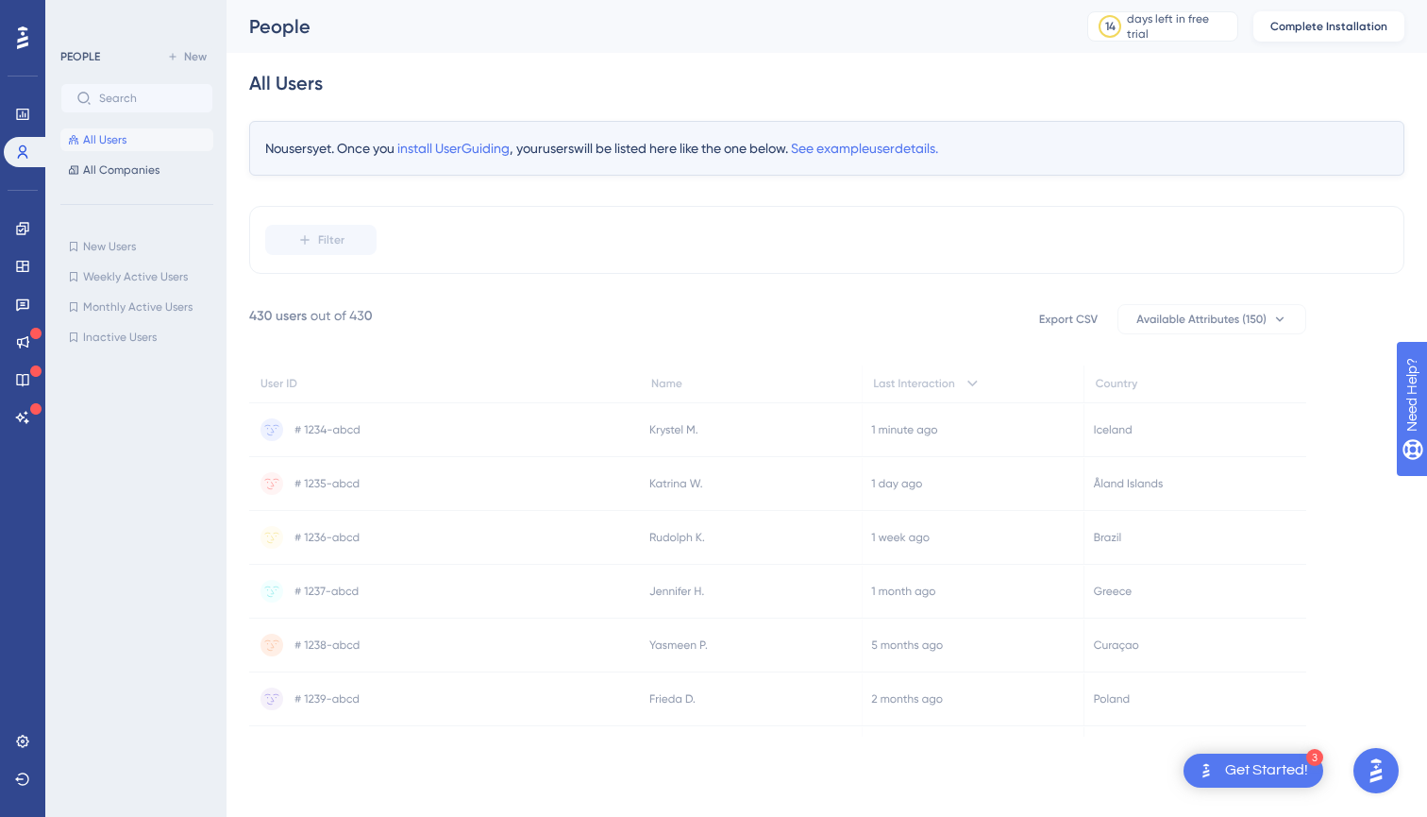
click at [1279, 18] on button "Complete Installation" at bounding box center [1329, 26] width 151 height 30
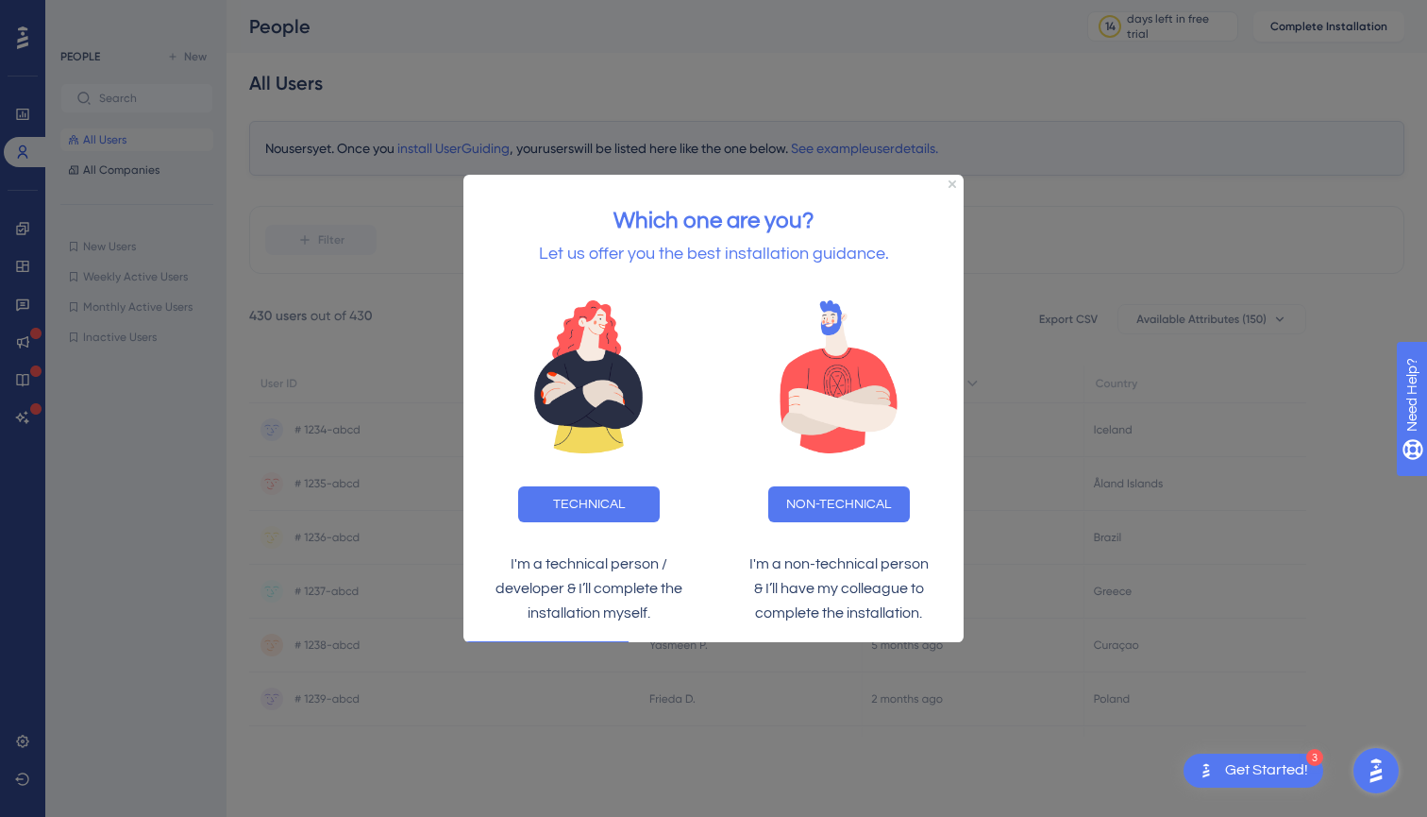
click at [948, 182] on div "Which one are you? Let us offer you the best installation guidance." at bounding box center [714, 228] width 500 height 110
click at [953, 185] on icon "Close Preview" at bounding box center [953, 184] width 8 height 8
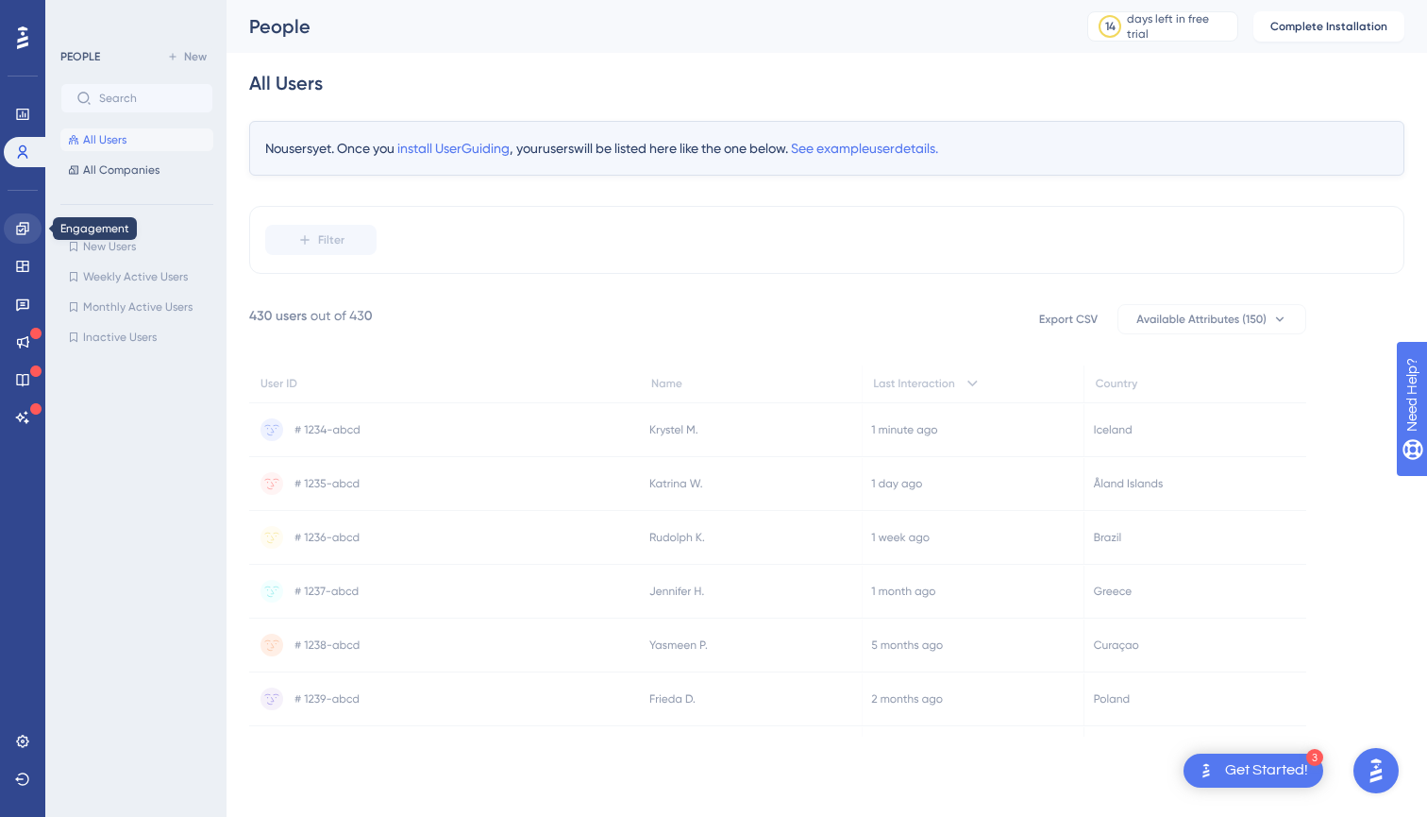
click at [36, 228] on link at bounding box center [23, 228] width 38 height 30
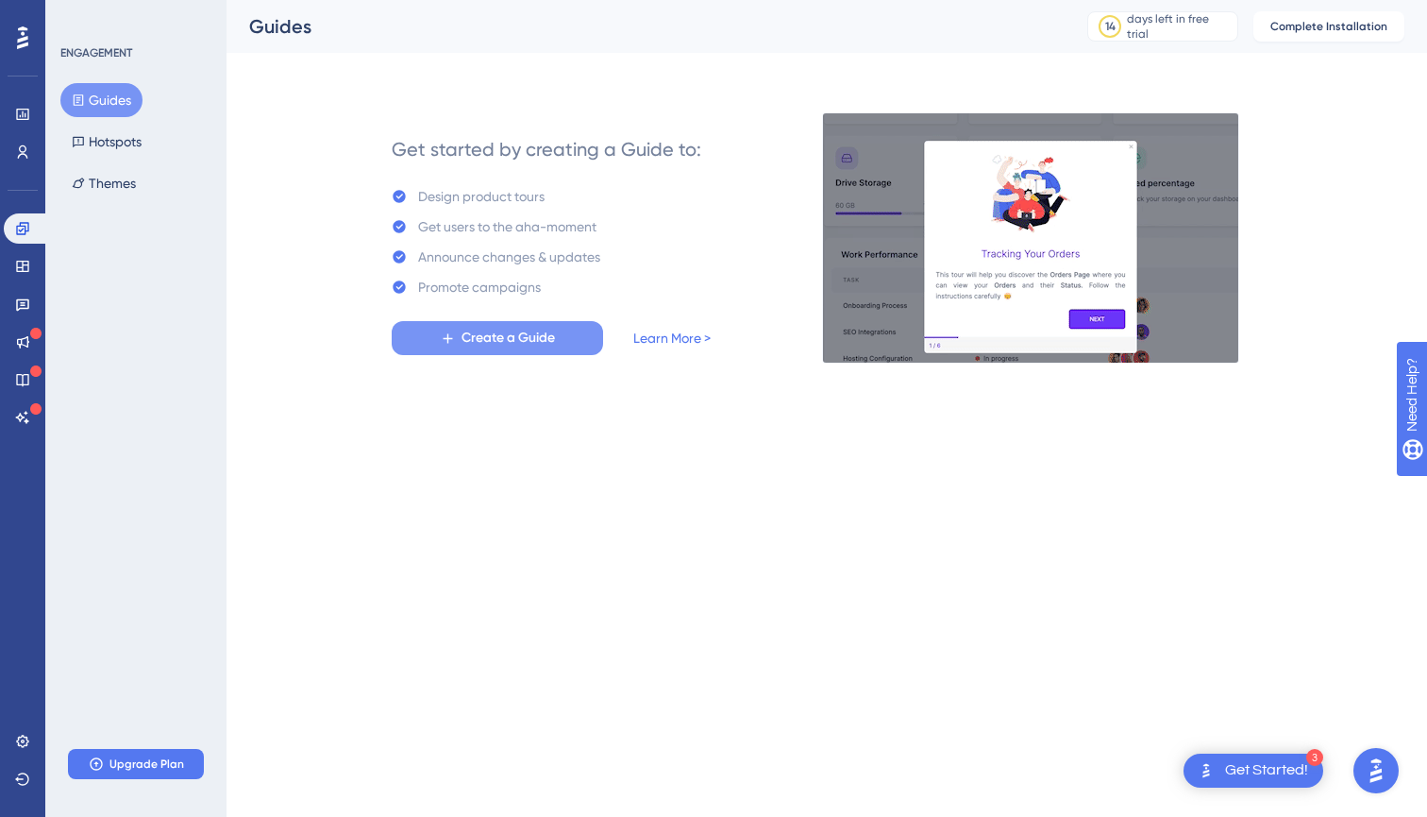
click at [453, 323] on button "Create a Guide" at bounding box center [497, 338] width 211 height 34
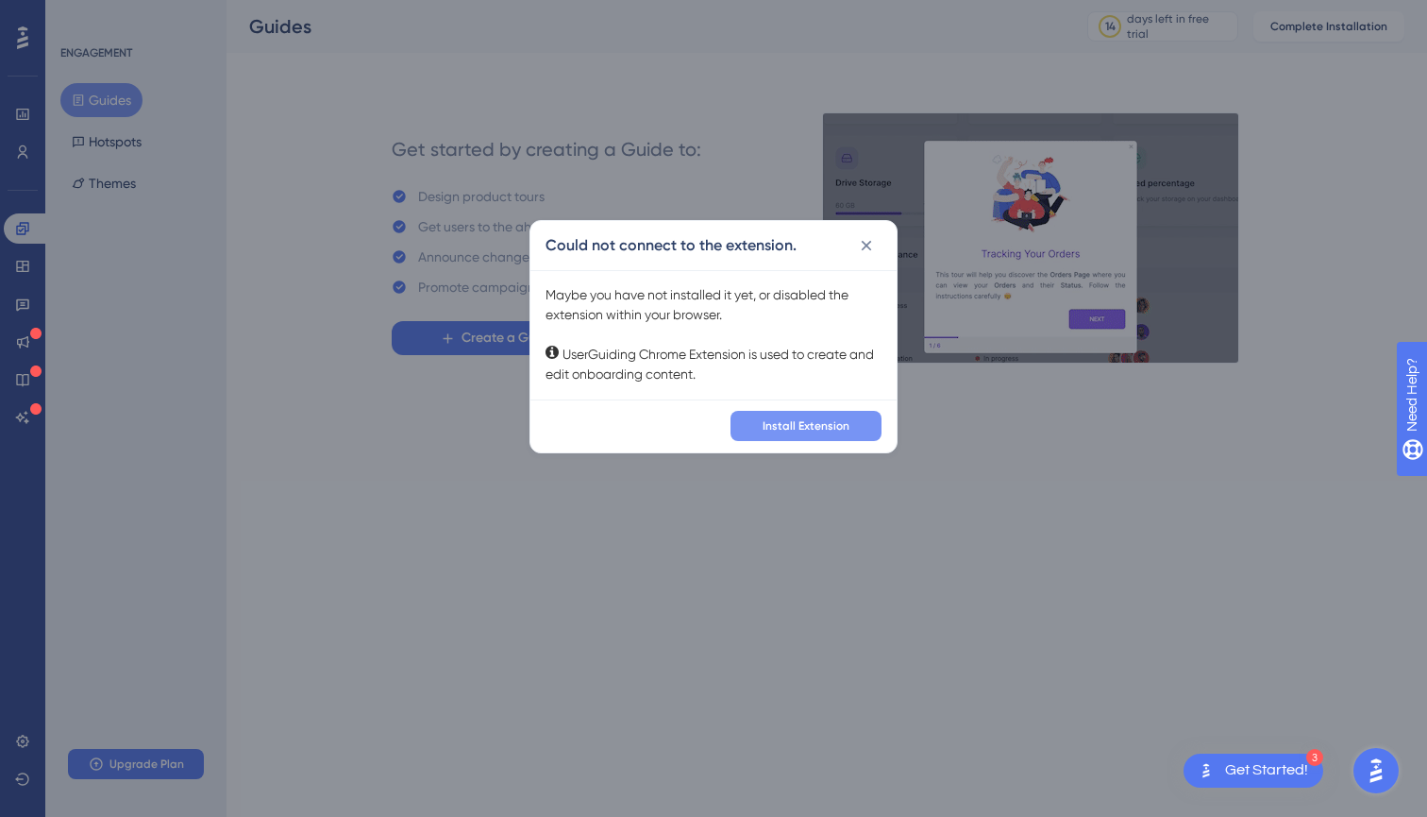
click at [772, 416] on button "Install Extension" at bounding box center [806, 426] width 151 height 30
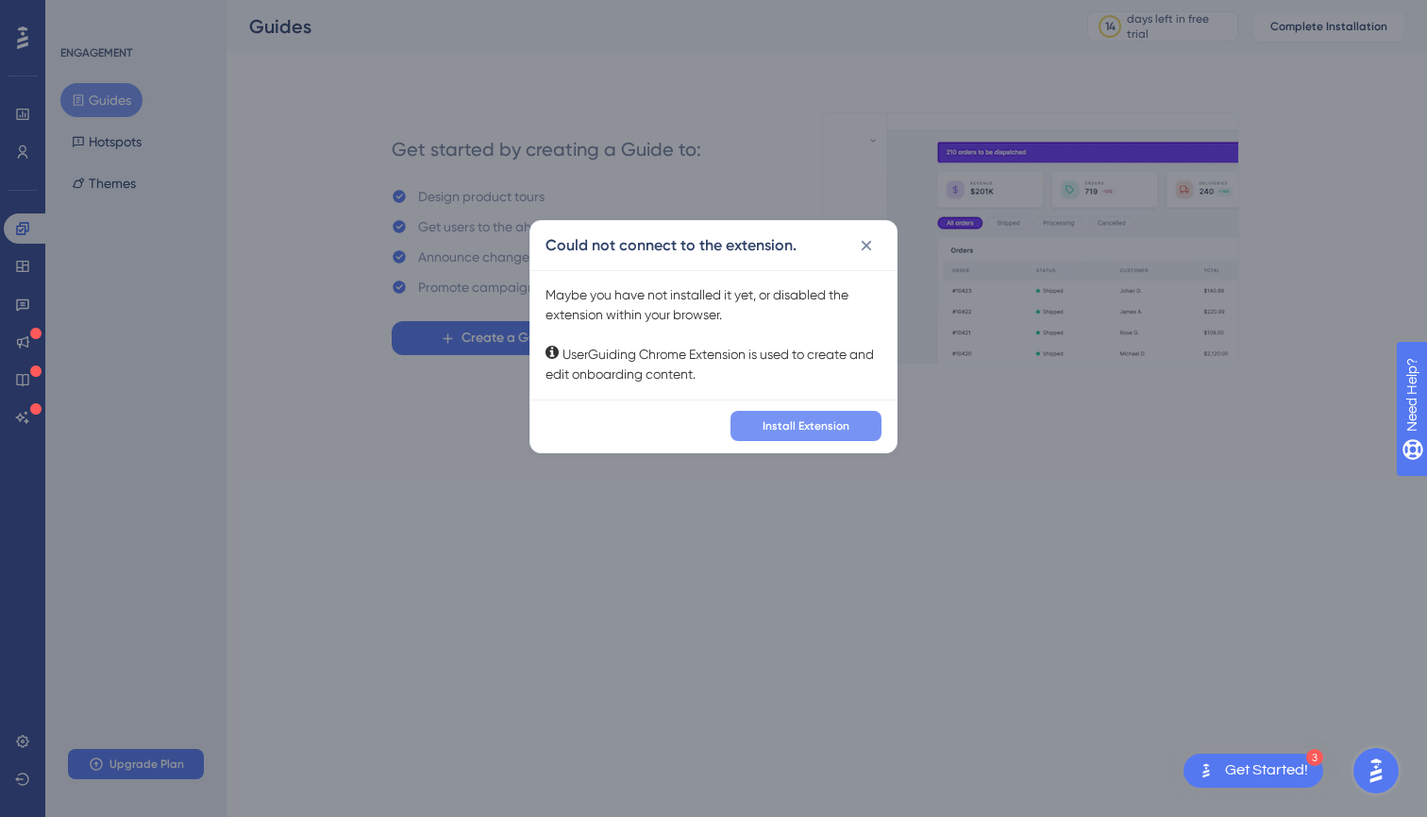
click at [834, 416] on button "Install Extension" at bounding box center [806, 426] width 151 height 30
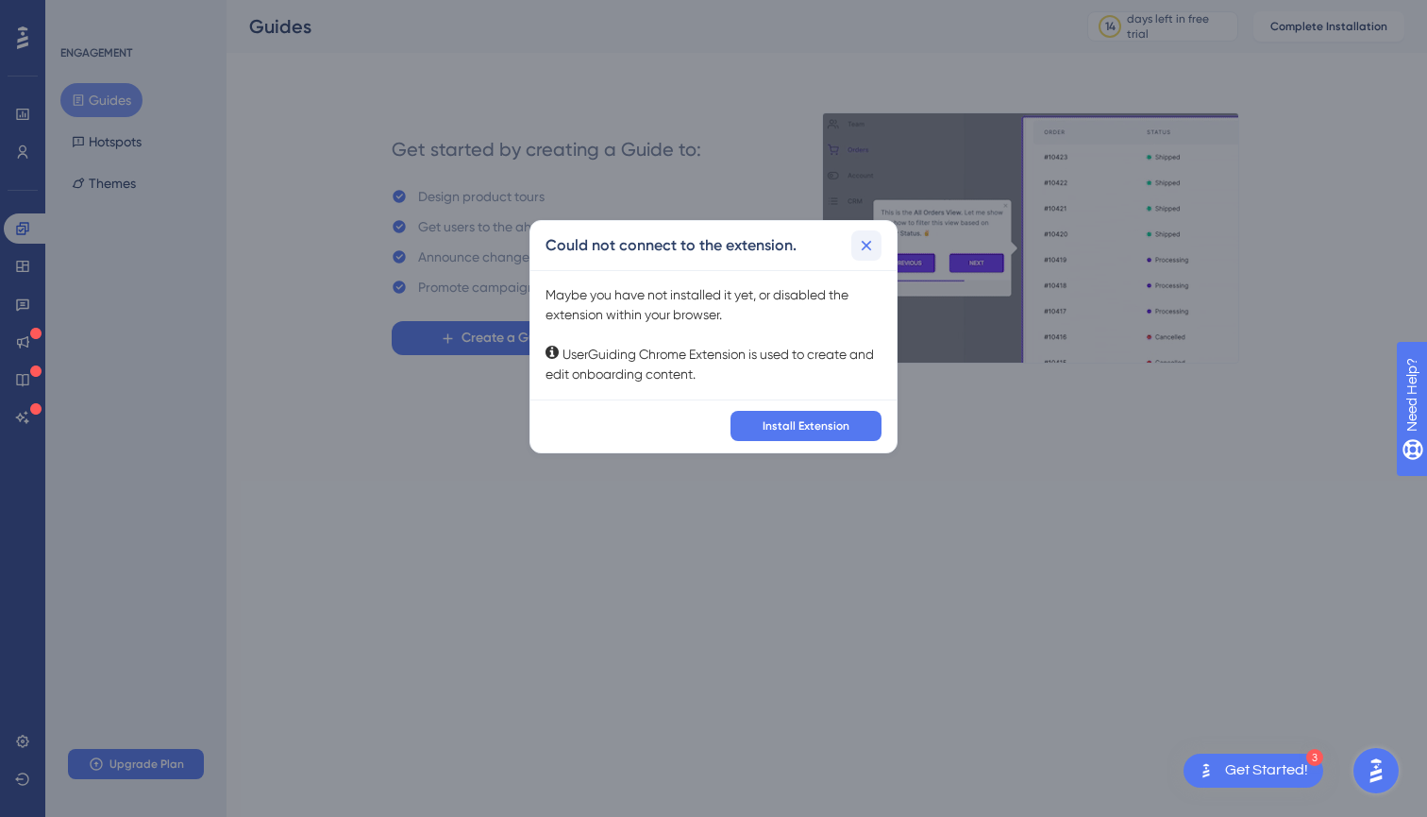
click at [863, 236] on icon at bounding box center [866, 245] width 19 height 19
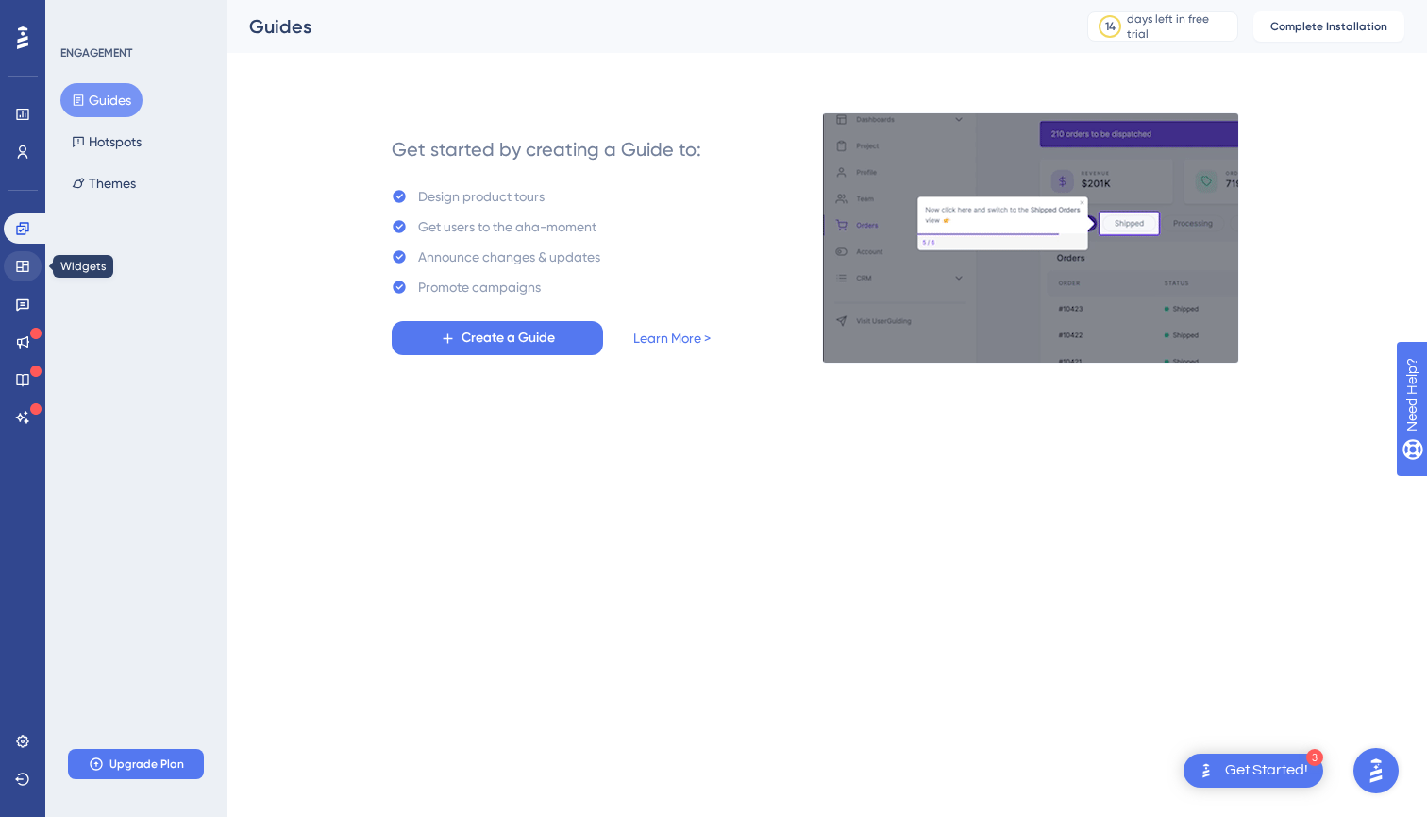
click at [23, 269] on icon at bounding box center [22, 266] width 12 height 11
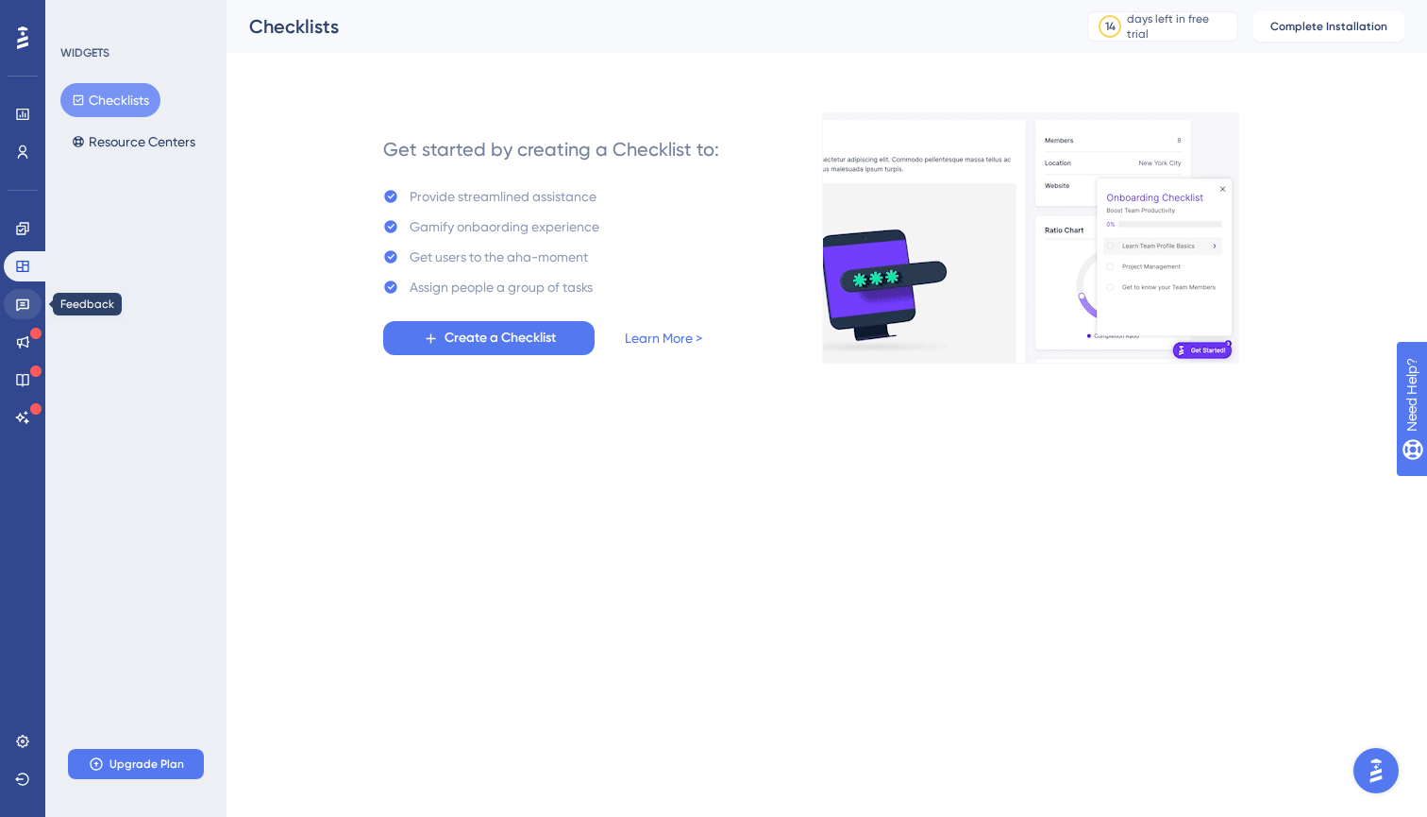
click at [24, 295] on link at bounding box center [23, 304] width 38 height 30
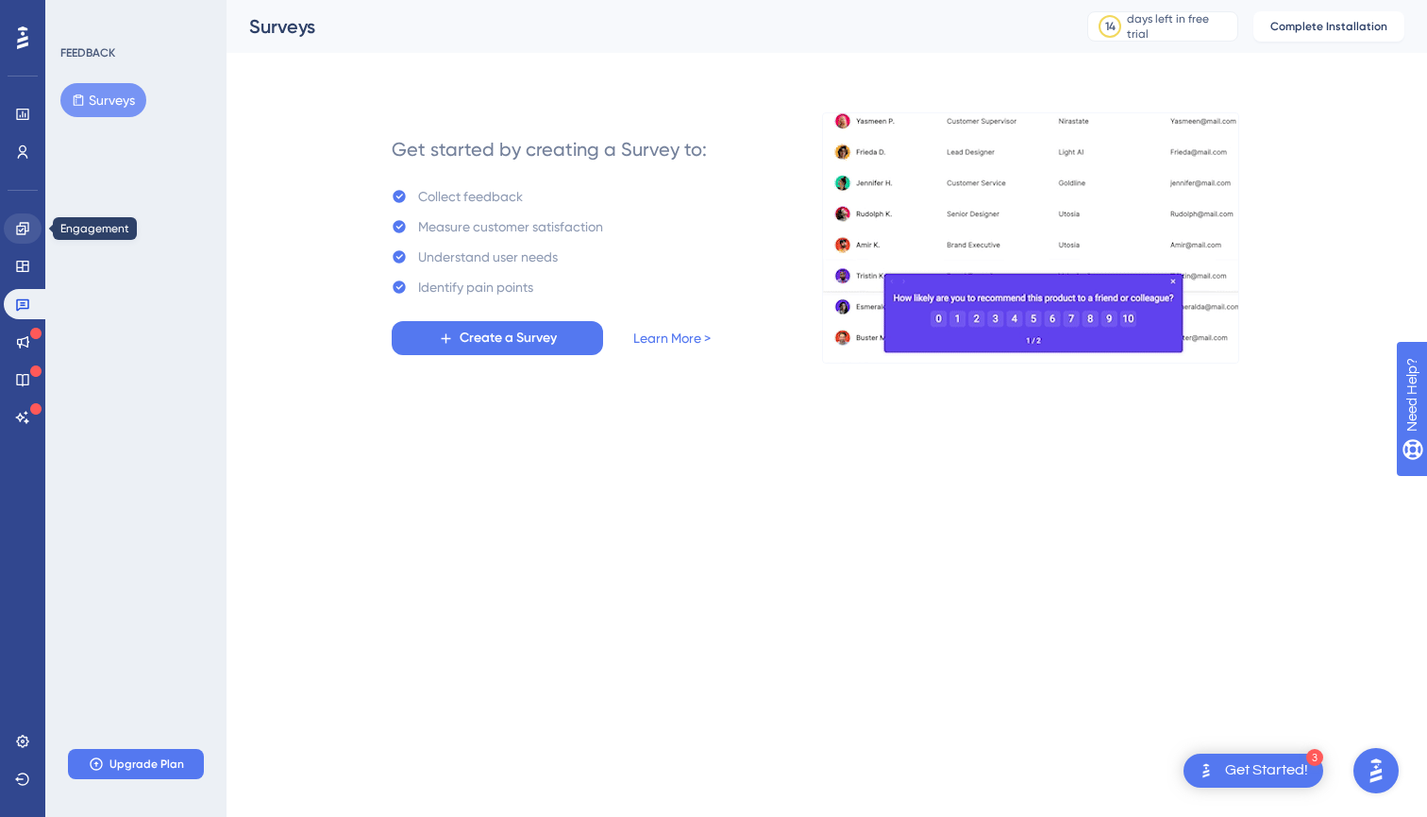
click at [26, 234] on icon at bounding box center [22, 228] width 15 height 15
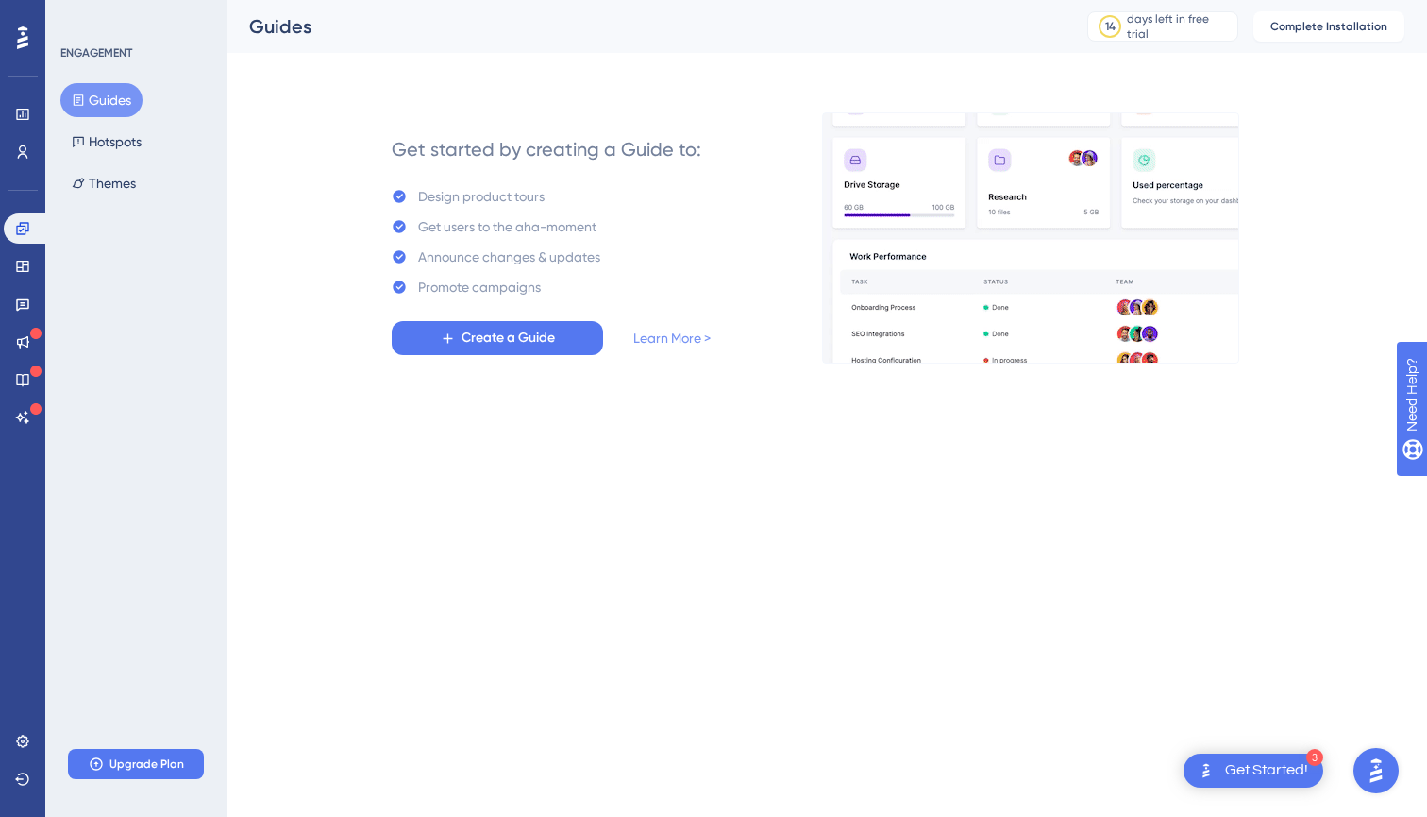
click at [652, 343] on link "Learn More >" at bounding box center [671, 338] width 77 height 23
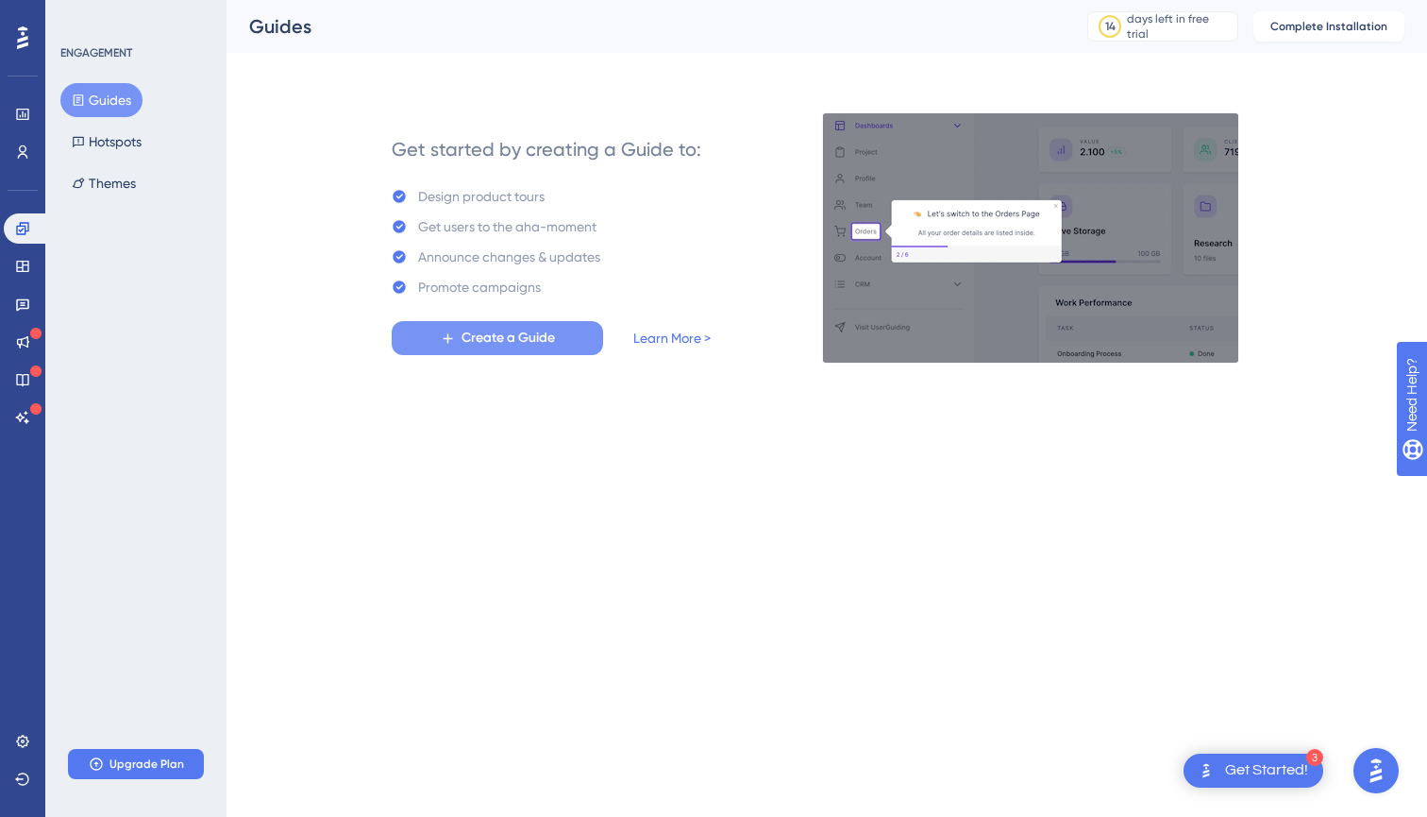
click at [532, 342] on span "Create a Guide" at bounding box center [508, 338] width 93 height 23
